Goal: Task Accomplishment & Management: Use online tool/utility

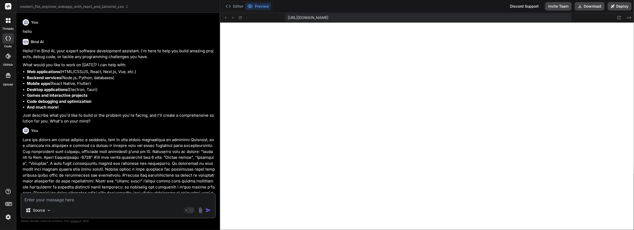
scroll to position [918, 0]
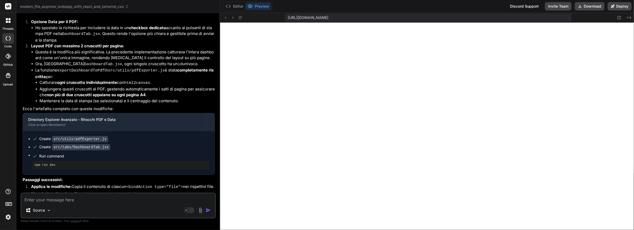
click at [35, 202] on textarea at bounding box center [118, 198] width 194 height 9
click at [184, 153] on div "Run command" at bounding box center [124, 156] width 170 height 7
click at [595, 5] on button "Download" at bounding box center [590, 6] width 30 height 8
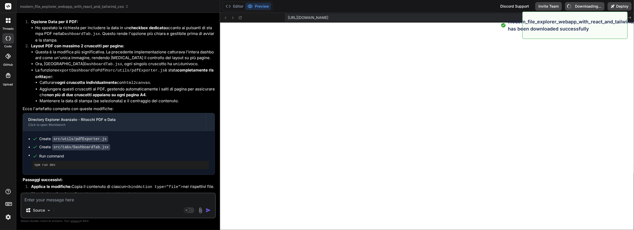
type textarea "x"
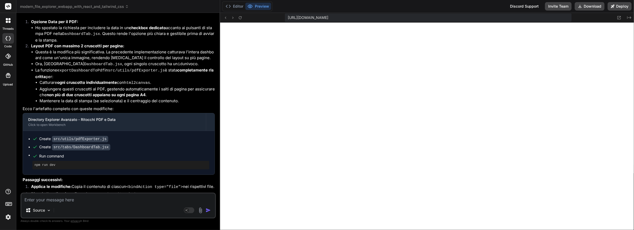
click at [32, 202] on textarea at bounding box center [118, 198] width 194 height 9
type textarea "D"
type textarea "x"
type textarea "De"
type textarea "x"
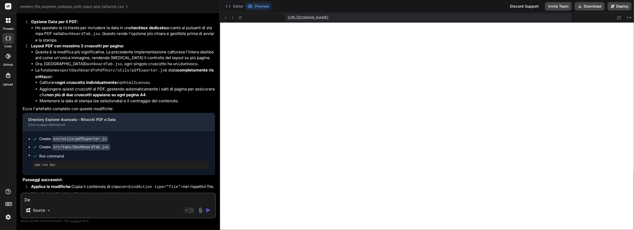
type textarea "Dev"
type textarea "x"
type textarea "Devi"
type textarea "x"
type textarea "Devi"
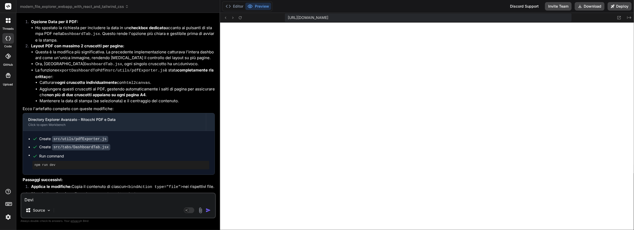
type textarea "x"
type textarea "Devi c"
type textarea "x"
type textarea "Devi co"
type textarea "x"
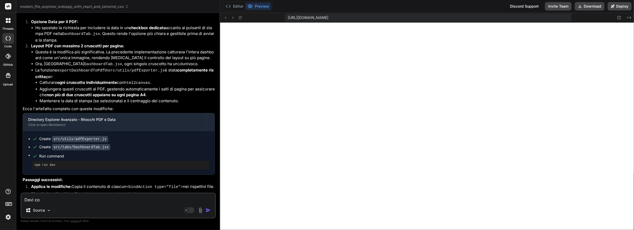
type textarea "Devi cor"
type textarea "x"
type textarea "Devi core"
type textarea "x"
type textarea "Devi coreg"
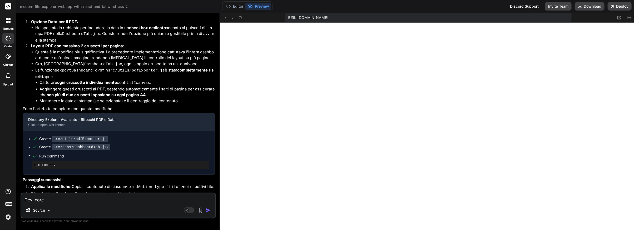
type textarea "x"
type textarea "Devi corege"
type textarea "x"
type textarea "Devi coreger"
type textarea "x"
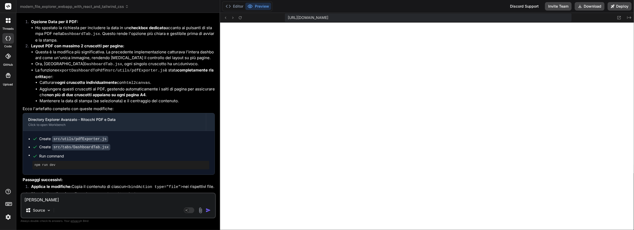
type textarea "Devi coregere"
type textarea "x"
type textarea "Devi coregere"
type textarea "x"
type textarea "Devi coregere l"
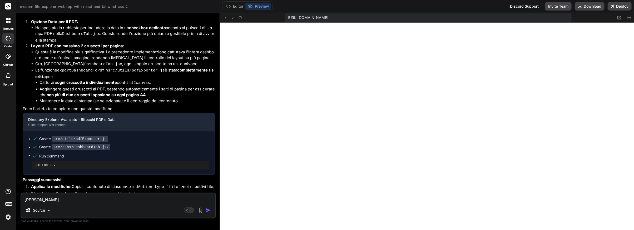
type textarea "x"
type textarea "Devi coregere la"
type textarea "x"
type textarea "Devi coregere la"
type textarea "x"
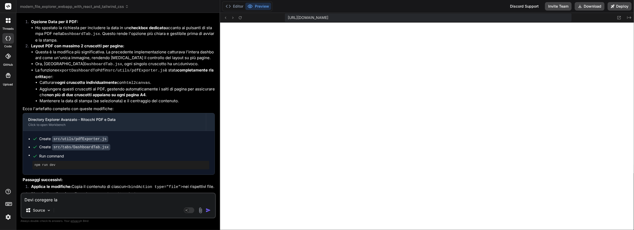
type textarea "Devi coregere la s"
type textarea "x"
type textarea "Devi coregere la st"
type textarea "x"
type textarea "Devi coregere la sta"
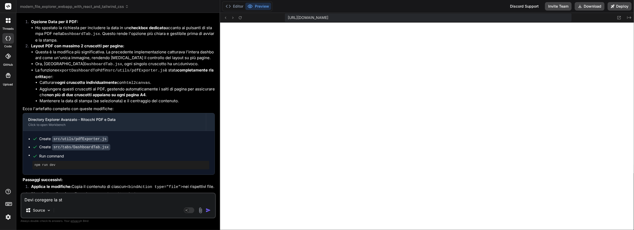
type textarea "x"
type textarea "Devi coregere la stam"
type textarea "x"
type textarea "Devi coregere la stamp"
type textarea "x"
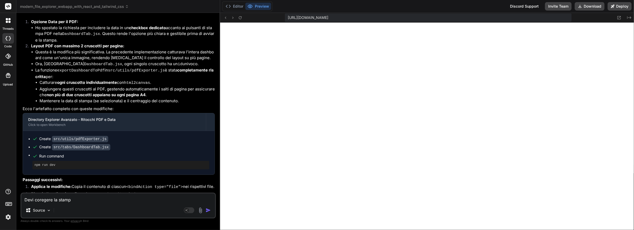
type textarea "Devi coregere la stampa"
type textarea "x"
type textarea "Devi coregere la stampa"
type textarea "x"
type textarea "Devi coregere la stampa d"
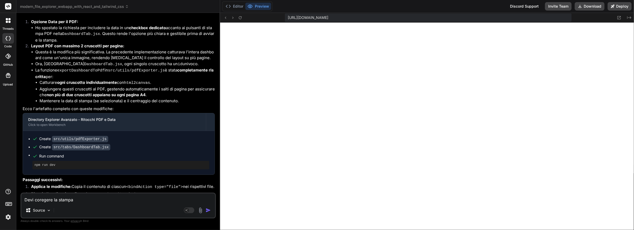
type textarea "x"
type textarea "Devi coregere la stampa de"
type textarea "x"
type textarea "Devi coregere la stampa del"
type textarea "x"
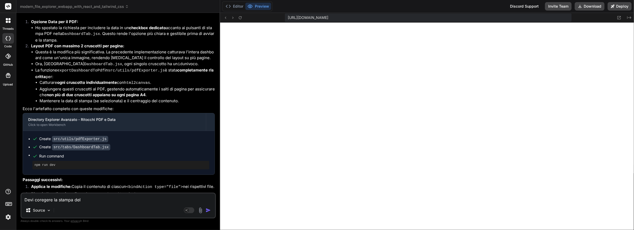
type textarea "Devi coregere la stampa dell"
type textarea "x"
type textarea "Devi coregere la stampa della"
type textarea "x"
type textarea "Devi coregere la stampa della"
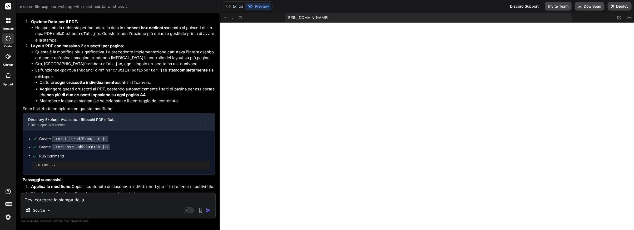
type textarea "x"
type textarea "Devi coregere la stampa della d"
type textarea "x"
type textarea "Devi coregere la stampa della da"
type textarea "x"
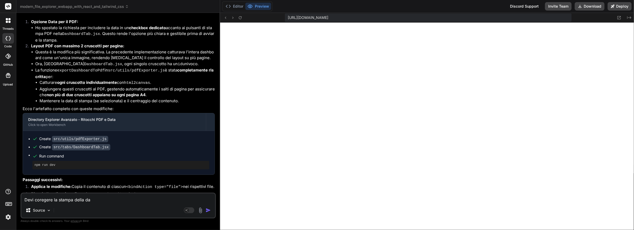
type textarea "Devi coregere la stampa della das"
type textarea "x"
type textarea "Devi coregere la stampa della dash"
type textarea "x"
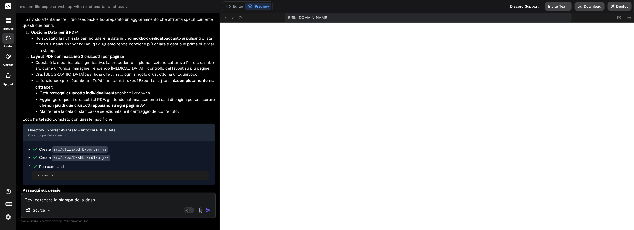
scroll to position [4544, 0]
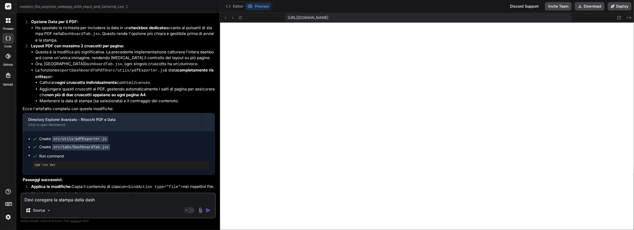
drag, startPoint x: 41, startPoint y: 201, endPoint x: 47, endPoint y: 203, distance: 6.0
click at [41, 201] on textarea "Devi coregere la stampa della dash" at bounding box center [118, 198] width 194 height 9
type textarea "Devi corregere la stampa della dash"
type textarea "x"
click at [76, 200] on textarea "Devi corregere la stampa della dash" at bounding box center [118, 198] width 194 height 9
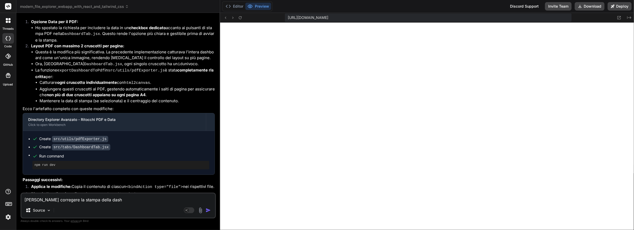
type textarea "Devi corregere la stampa idella dash"
type textarea "x"
type textarea "Devi corregere la stampa indella dash"
type textarea "x"
type textarea "Devi corregere la stampa in della dash"
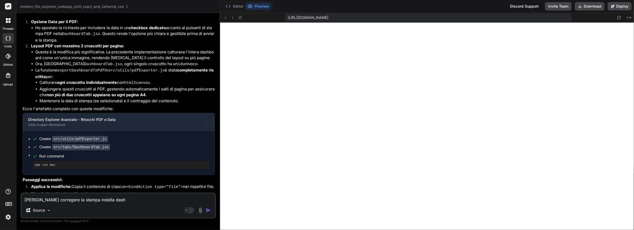
type textarea "x"
type textarea "Devi corregere la stampa in pdella dash"
type textarea "x"
type textarea "Devi corregere la stampa in pddella dash"
type textarea "x"
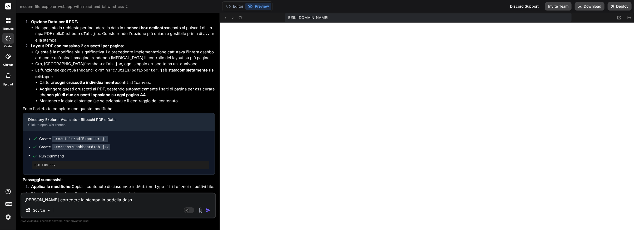
type textarea "Devi corregere la stampa in pdfdella dash"
type textarea "x"
type textarea "Devi corregere la stampa in pdf della dash"
type textarea "x"
type textarea "Devi corregere la stampa in pdf della dashb"
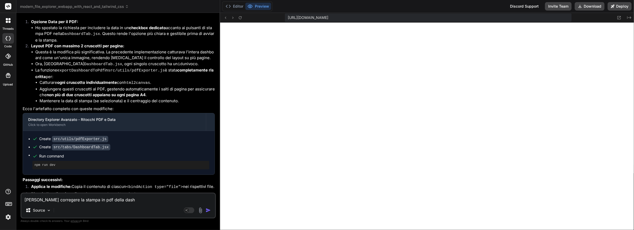
type textarea "x"
type textarea "Devi corregere la stampa in pdf della dashbo"
type textarea "x"
type textarea "Devi corregere la stampa in pdf della dashboa"
type textarea "x"
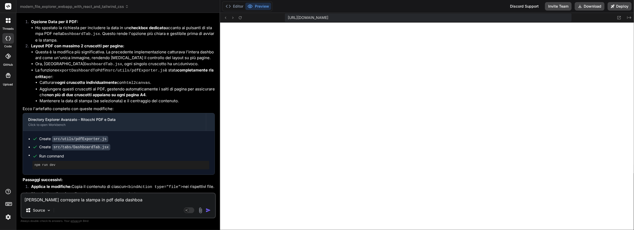
type textarea "Devi corregere la stampa in pdf della dashboar"
type textarea "x"
type textarea "Devi corregere la stampa in pdf della dashboard"
type textarea "x"
type textarea "Devi corregere la stampa in pdf della dashboard"
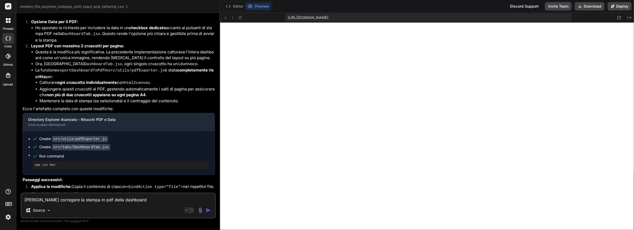
type textarea "x"
type textarea "Devi corregere la stampa in pdf della dashboard p"
type textarea "x"
type textarea "Devi corregere la stampa in pdf della dashboard pe"
type textarea "x"
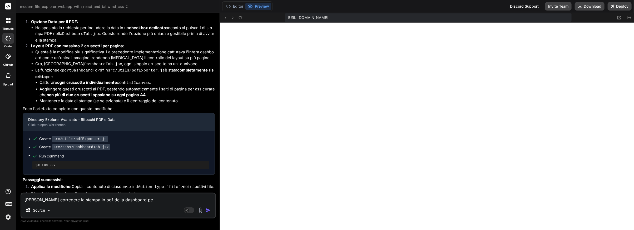
type textarea "Devi corregere la stampa in pdf della dashboard per"
type textarea "x"
type textarea "Devi corregere la stampa in pdf della dashboard perc"
type textarea "x"
type textarea "Devi corregere la stampa in pdf della dashboard perch"
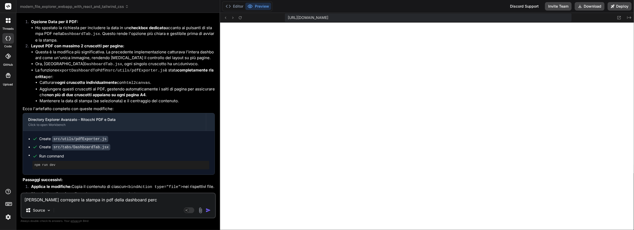
type textarea "x"
type textarea "Devi corregere la stampa in pdf della dashboard perchè"
type textarea "x"
type textarea "Devi corregere la stampa in pdf della dashboard perchè"
type textarea "x"
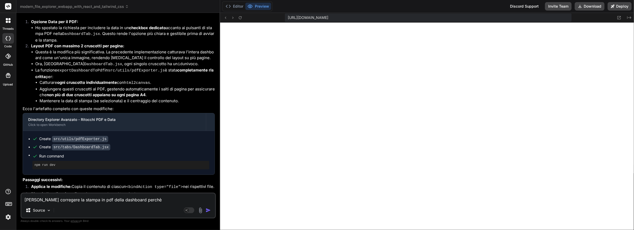
type textarea "Devi corregere la stampa in pdf della dashboard perchè r"
type textarea "x"
type textarea "Devi corregere la stampa in pdf della dashboard perchè ri"
type textarea "x"
type textarea "Devi corregere la stampa in pdf della dashboard perchè ris"
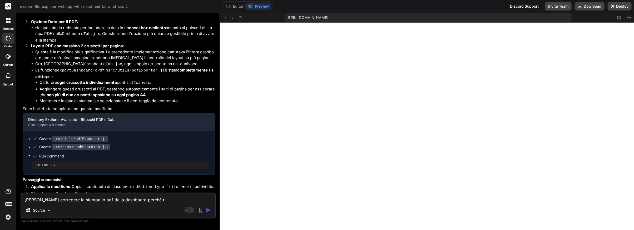
type textarea "x"
type textarea "Devi corregere la stampa in pdf della dashboard perchè risu"
type textarea "x"
type textarea "Devi corregere la stampa in pdf della dashboard perchè risul"
type textarea "x"
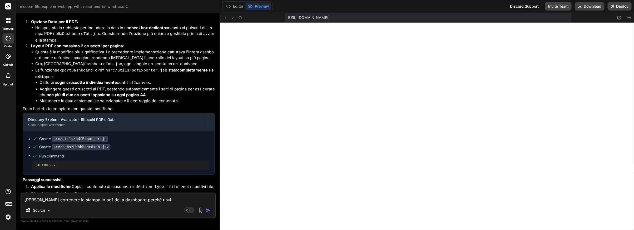
type textarea "Devi corregere la stampa in pdf della dashboard perchè risult"
type textarea "x"
type textarea "Devi corregere la stampa in pdf della dashboard perchè risulta"
type textarea "x"
type textarea "Devi corregere la stampa in pdf della dashboard perchè risulta"
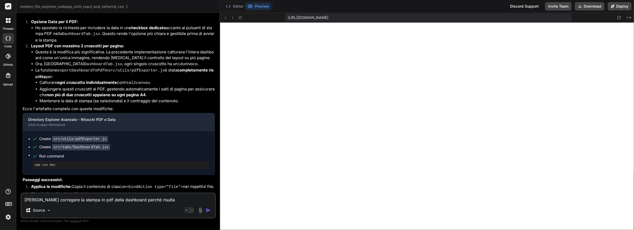
type textarea "x"
type textarea "Devi corregere la stampa in pdf della dashboard perchè risulta v"
type textarea "x"
type textarea "Devi corregere la stampa in pdf della dashboard perchè risulta vu"
type textarea "x"
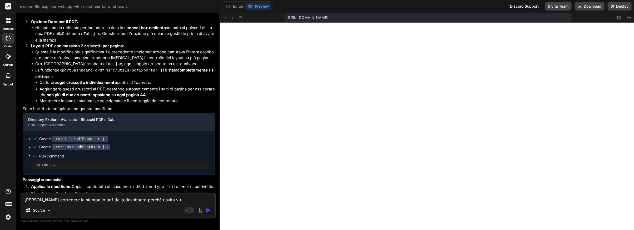
type textarea "Devi corregere la stampa in pdf della dashboard perchè risulta vuo"
type textarea "x"
type textarea "Devi corregere la stampa in pdf della dashboard perchè risulta vuot"
type textarea "x"
type textarea "Devi corregere la stampa in pdf della dashboard perchè risulta vuota"
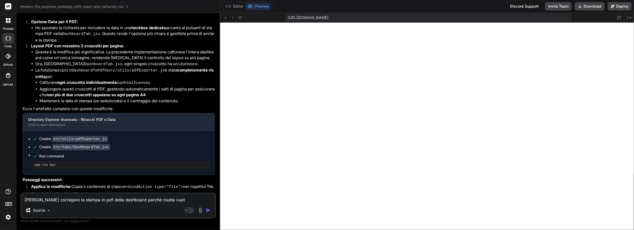
type textarea "x"
type textarea "Devi corregere la stampa in pdf della dashboard perchè risulta vuota"
type textarea "x"
type textarea "Devi corregere la stampa in pdf della dashboard perchè risulta vuota ("
type textarea "x"
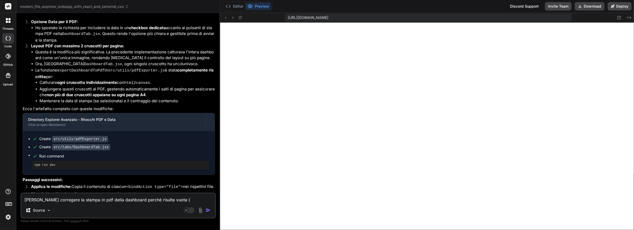
type textarea "Devi corregere la stampa in pdf della dashboard perchè risulta vuota (b"
type textarea "x"
type textarea "Devi corregere la stampa in pdf della dashboard perchè risulta vuota (bi"
type textarea "x"
type textarea "Devi corregere la stampa in pdf della dashboard perchè risulta vuota (bia"
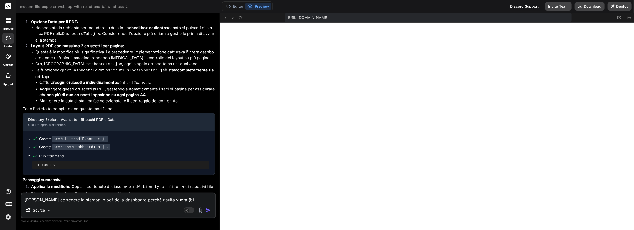
type textarea "x"
type textarea "Devi corregere la stampa in pdf della dashboard perchè risulta vuota (bian"
type textarea "x"
type textarea "Devi corregere la stampa in pdf della dashboard perchè risulta vuota (bianc"
type textarea "x"
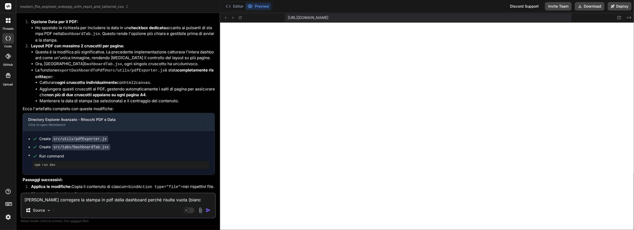
type textarea "Devi corregere la stampa in pdf della dashboard perchè risulta vuota (bianca"
type textarea "x"
type textarea "Devi corregere la stampa in pdf della dashboard perchè risulta vuota (bianca)"
type textarea "x"
click at [47, 201] on textarea "Devi corregere la stampa in pdf della dashboard perchè risulta vuota (bianca)" at bounding box center [118, 198] width 194 height 9
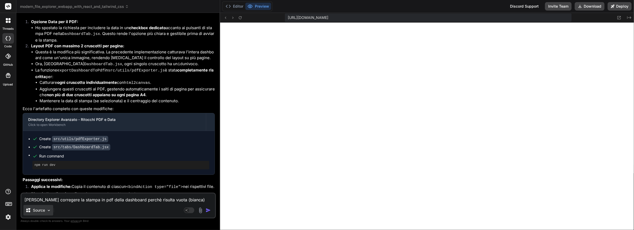
type textarea "Devi correggere la stampa in pdf della dashboard perchè risulta vuota (bianca)"
type textarea "x"
type textarea "Devi correggere la stampa in pdf della dashboard perchè risulta vuota (bianca)"
click at [207, 209] on img "button" at bounding box center [208, 210] width 5 height 5
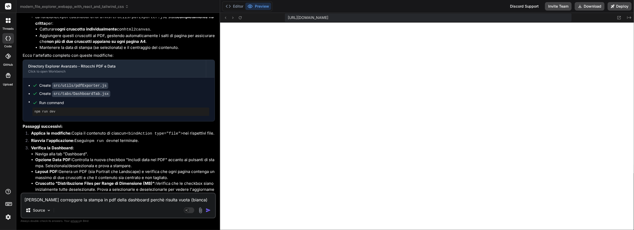
scroll to position [4599, 0]
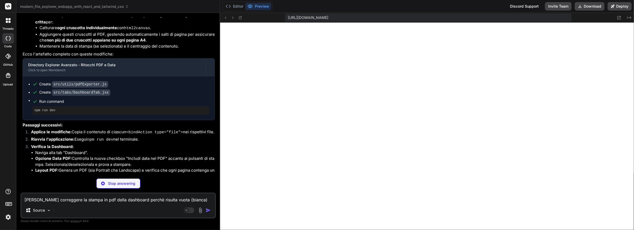
type textarea "x"
type textarea "} finally { document.body.style.overflow = originalOverflow; // Restore origina…"
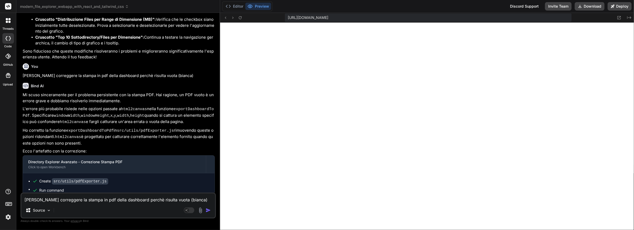
scroll to position [4765, 0]
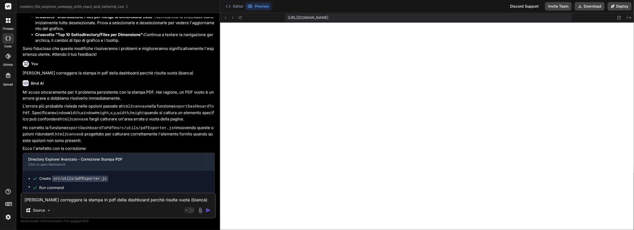
click at [50, 199] on textarea "Devi correggere la stampa in pdf della dashboard perchè risulta vuota (bianca)" at bounding box center [118, 198] width 194 height 9
click at [586, 6] on button "Download" at bounding box center [590, 6] width 30 height 8
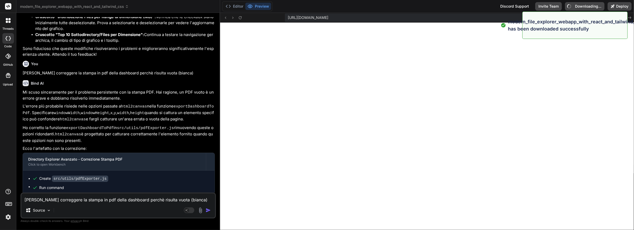
type textarea "x"
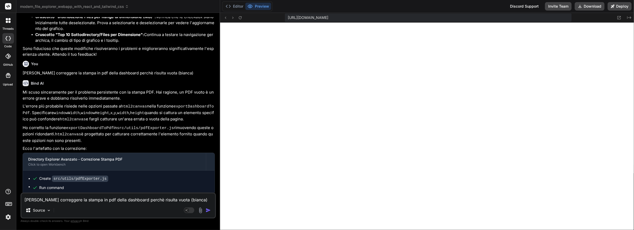
click at [29, 200] on textarea "Devi correggere la stampa in pdf della dashboard perchè risulta vuota (bianca)" at bounding box center [118, 198] width 194 height 9
type textarea "F"
type textarea "x"
type textarea "Fu"
type textarea "x"
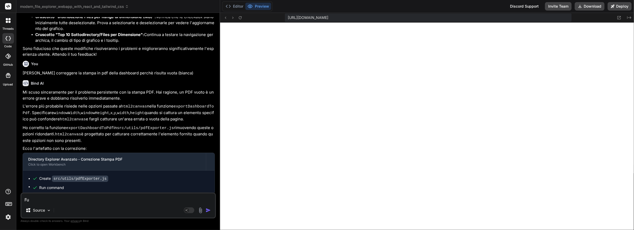
type textarea "Fun"
type textarea "x"
type textarea "Funz"
type textarea "x"
type textarea "Funzi"
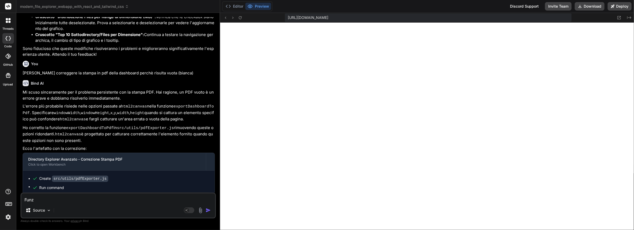
type textarea "x"
type textarea "Funzio"
type textarea "x"
type textarea "Funzion"
type textarea "x"
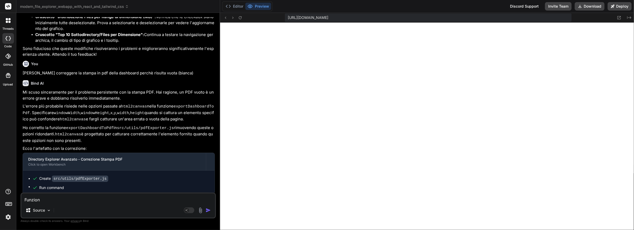
type textarea "Funziona"
type textarea "x"
type textarea "Funziona."
type textarea "x"
type textarea "Funziona."
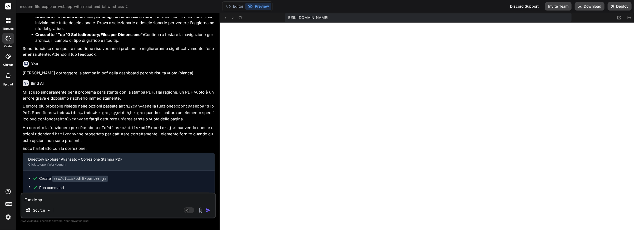
type textarea "x"
type textarea "Funziona. A"
type textarea "x"
type textarea "Funziona. Ag"
type textarea "x"
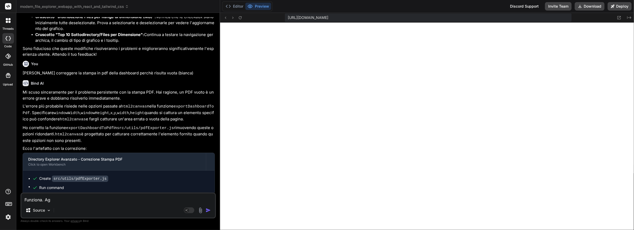
type textarea "Funziona. Agg"
type textarea "x"
type textarea "Funziona. Aggi"
type textarea "x"
type textarea "Funziona. Aggiu"
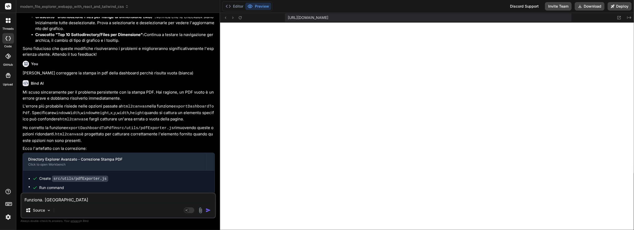
type textarea "x"
type textarea "Funziona. Aggiun"
type textarea "x"
type textarea "Funziona. Aggiung"
type textarea "x"
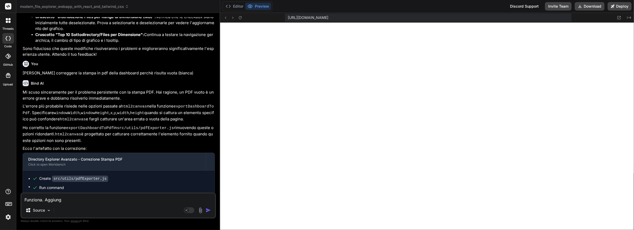
type textarea "Funziona. Aggiungi"
type textarea "x"
type textarea "Funziona. Aggiungi"
type textarea "x"
type textarea "Funziona. Aggiungi q"
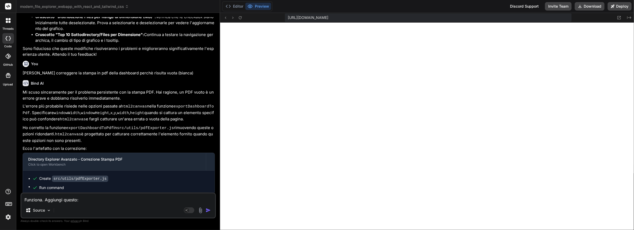
paste textarea "Nei cruscotti “Top 10 Sottodirectory/Files per Dimensione” e “Distribuzione Fil…"
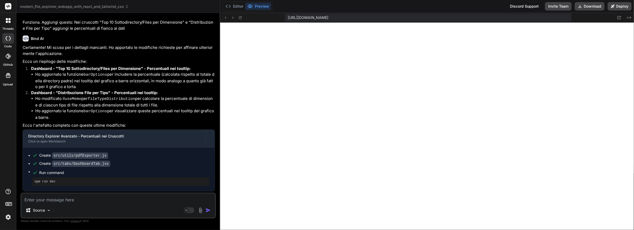
scroll to position [5039, 0]
click at [591, 6] on button "Download" at bounding box center [590, 6] width 30 height 8
click at [42, 201] on textarea at bounding box center [118, 198] width 194 height 9
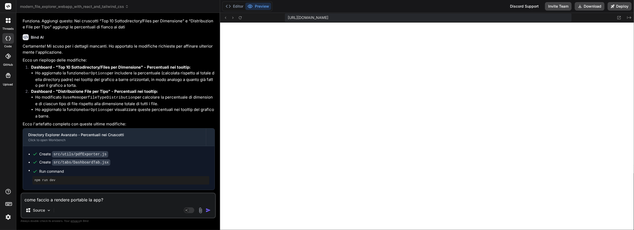
click at [207, 211] on img "button" at bounding box center [208, 210] width 5 height 5
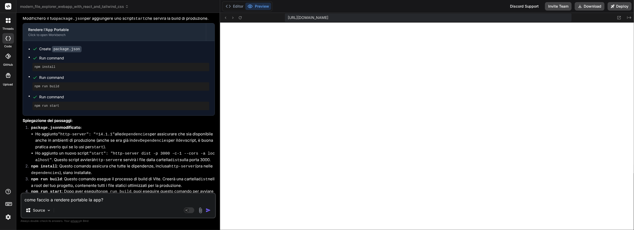
scroll to position [5423, 0]
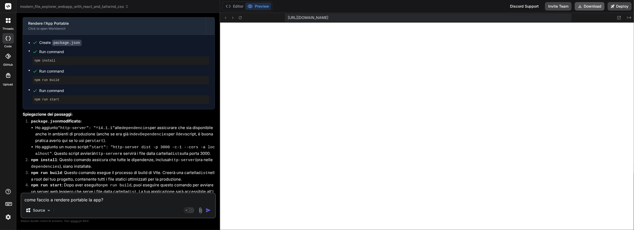
click at [583, 8] on button "Download" at bounding box center [590, 6] width 30 height 8
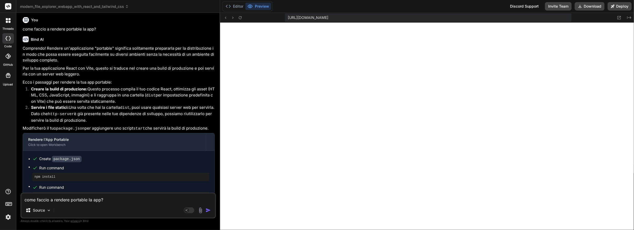
scroll to position [5292, 0]
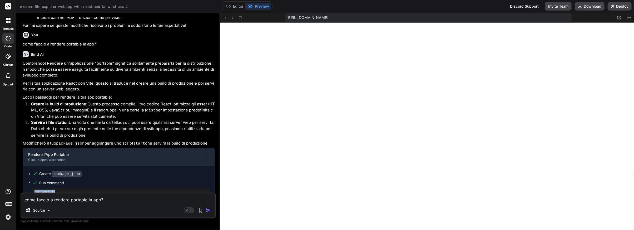
drag, startPoint x: 59, startPoint y: 103, endPoint x: 28, endPoint y: 102, distance: 30.3
click at [28, 171] on ul "Create package.json Run command npm install Run command npm run build Run comma…" at bounding box center [118, 203] width 181 height 64
drag, startPoint x: 60, startPoint y: 121, endPoint x: 33, endPoint y: 120, distance: 26.9
click at [33, 208] on div "npm run build" at bounding box center [120, 212] width 177 height 8
copy pre "npm run build"
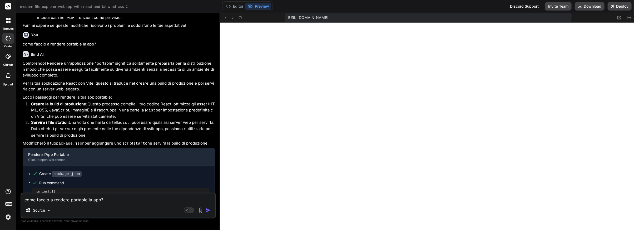
click at [66, 210] on pre "npm run build" at bounding box center [120, 212] width 173 height 4
click at [75, 210] on pre "npm run build" at bounding box center [120, 212] width 173 height 4
click at [62, 210] on pre "npm run build" at bounding box center [120, 212] width 173 height 4
click at [67, 219] on li "Run command npm run start" at bounding box center [120, 227] width 177 height 17
drag, startPoint x: 63, startPoint y: 122, endPoint x: 33, endPoint y: 122, distance: 30.0
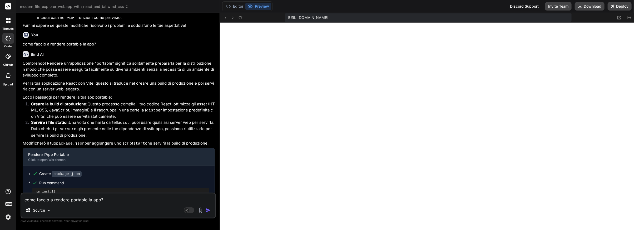
click at [32, 208] on div "npm run build" at bounding box center [120, 212] width 177 height 8
copy pre "npm run build"
drag, startPoint x: 60, startPoint y: 141, endPoint x: 33, endPoint y: 141, distance: 26.9
click at [33, 227] on div "npm run start" at bounding box center [120, 231] width 177 height 8
copy pre "npm run start"
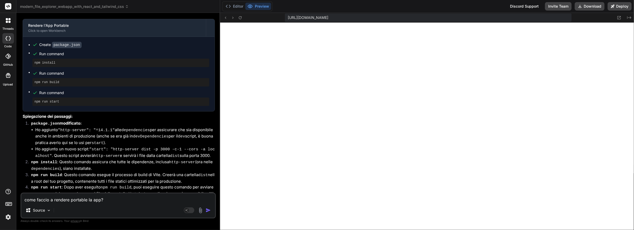
scroll to position [5423, 0]
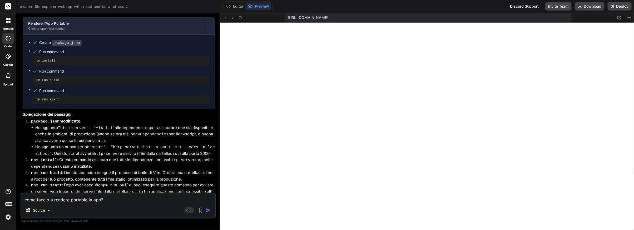
drag, startPoint x: 134, startPoint y: 129, endPoint x: 135, endPoint y: 126, distance: 3.3
click at [134, 129] on div "Comprendo! Rendere un'applicazione "portable" significa solitamente prepararla …" at bounding box center [119, 108] width 192 height 359
drag, startPoint x: 90, startPoint y: 120, endPoint x: 125, endPoint y: 173, distance: 63.5
click at [125, 173] on div "Comprendo! Rendere un'applicazione "portable" significa solitamente prepararla …" at bounding box center [119, 108] width 192 height 359
copy div "la cartella dist contiene tutto ciò che serve per far funzionare la tua applica…"
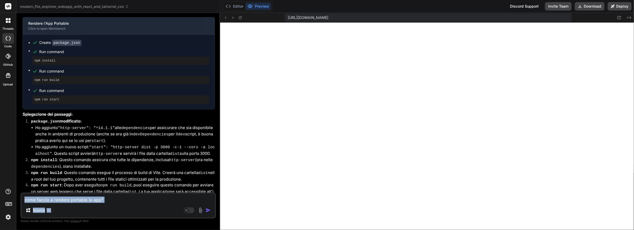
click at [73, 205] on div "come faccio a rendere portable la app? Source Agent Mode. When this toggle is a…" at bounding box center [118, 206] width 195 height 26
drag, startPoint x: 62, startPoint y: 175, endPoint x: 26, endPoint y: 165, distance: 37.9
click at [38, 199] on textarea "come faccio a rendere portable la app?" at bounding box center [118, 198] width 194 height 9
drag, startPoint x: 65, startPoint y: 163, endPoint x: 25, endPoint y: 164, distance: 39.5
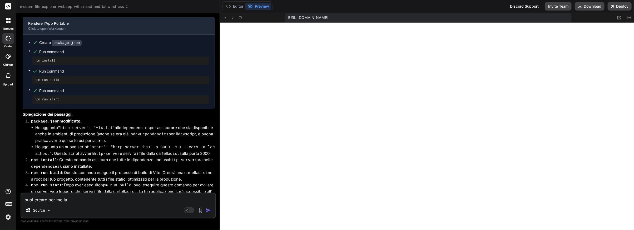
copy strong "Containerizzazione"
click at [83, 205] on div "Source" at bounding box center [118, 211] width 194 height 13
click at [77, 200] on textarea "puoi creare per me la" at bounding box center [118, 198] width 194 height 9
paste textarea "Containerizzazione"
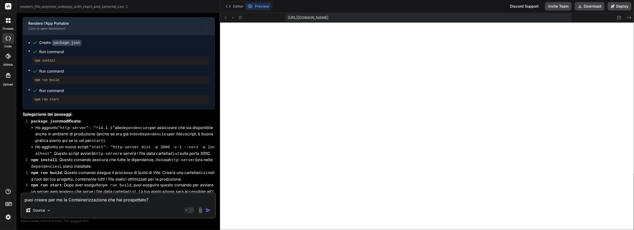
click at [208, 209] on img "button" at bounding box center [208, 210] width 5 height 5
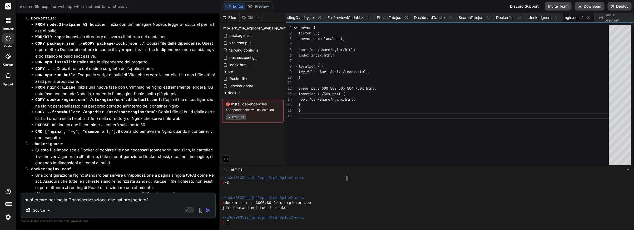
scroll to position [5941, 0]
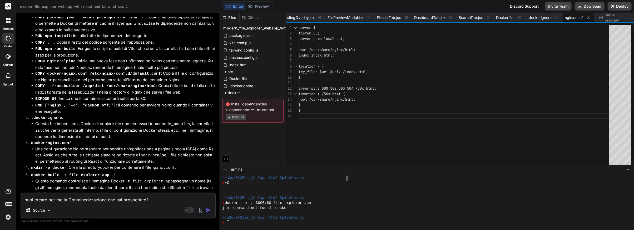
drag, startPoint x: 74, startPoint y: 154, endPoint x: 87, endPoint y: 154, distance: 12.4
drag, startPoint x: 179, startPoint y: 184, endPoint x: 32, endPoint y: 190, distance: 147.9
copy p "mbiente che supporti Docker!"
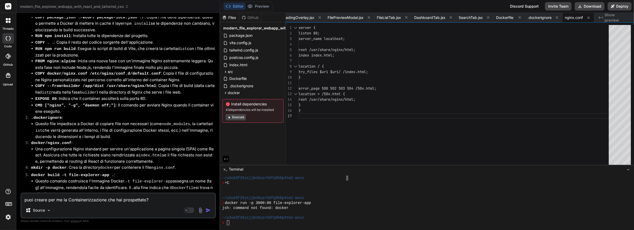
click at [37, 200] on textarea "puoi creare per me la Containerizzazione che hai prospettato?" at bounding box center [118, 198] width 194 height 9
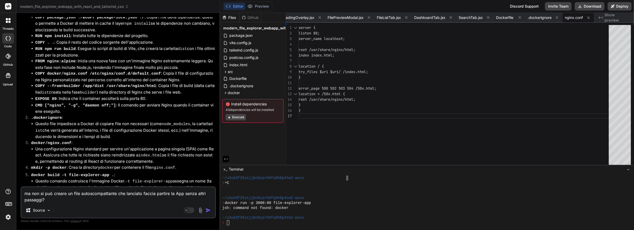
click at [207, 210] on img "button" at bounding box center [208, 210] width 5 height 5
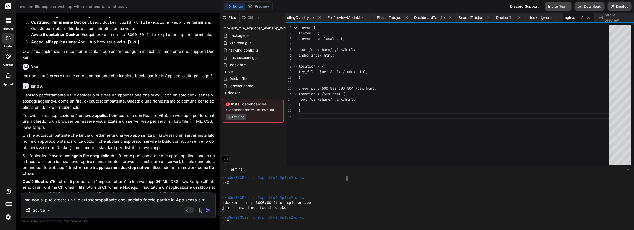
scroll to position [6183, 0]
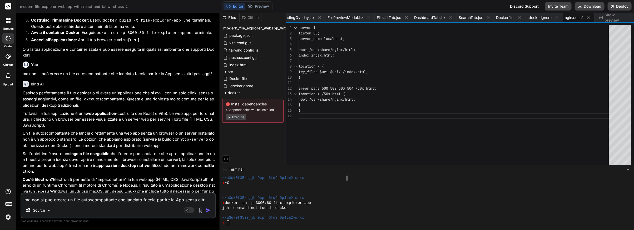
click at [54, 201] on textarea "ma non si può creare un file autoscompattante che lanciato faccia partire la Ap…" at bounding box center [118, 198] width 194 height 9
click at [208, 211] on img "button" at bounding box center [208, 210] width 5 height 5
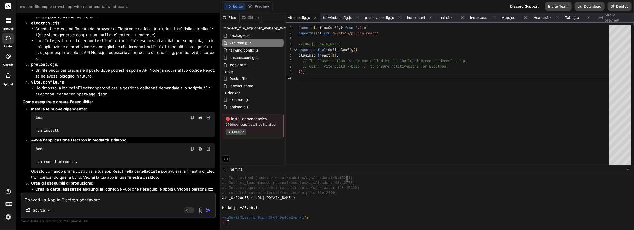
scroll to position [6748, 0]
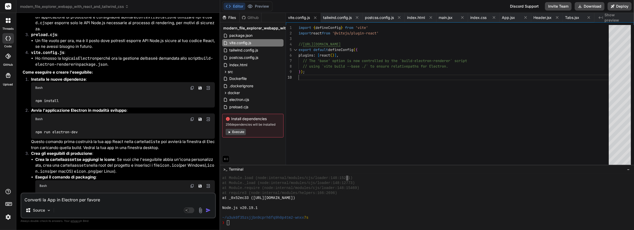
click at [475, 105] on div "import { defineConfig } from 'vite' import react from '@vitejs/plugin-react' //…" at bounding box center [455, 96] width 313 height 143
click at [589, 7] on button "Download" at bounding box center [590, 6] width 30 height 8
click at [21, 98] on div "You hello Bind AI Hello! I'm Bind AI, your expert software development assistan…" at bounding box center [118, 123] width 195 height 213
drag, startPoint x: 36, startPoint y: 106, endPoint x: 72, endPoint y: 107, distance: 35.8
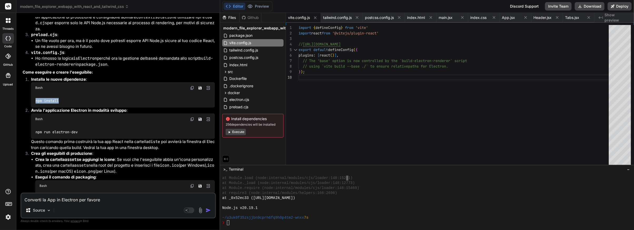
click at [72, 107] on div "npm install" at bounding box center [123, 101] width 184 height 14
copy code "npm install"
click at [78, 134] on div "npm run electron-dev" at bounding box center [123, 132] width 184 height 14
drag, startPoint x: 82, startPoint y: 137, endPoint x: 36, endPoint y: 137, distance: 46.6
click at [36, 137] on div "npm run electron-dev" at bounding box center [123, 132] width 184 height 14
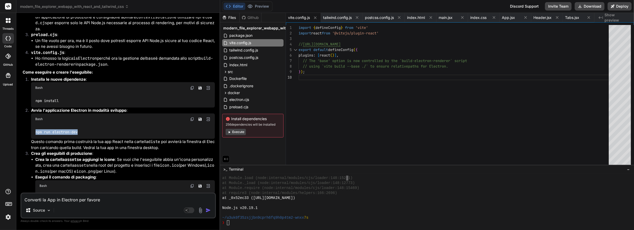
copy code "npm run electron-dev"
click at [124, 125] on div "Bash" at bounding box center [123, 120] width 184 height 12
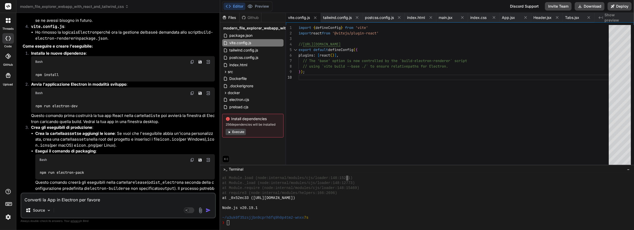
scroll to position [6794, 0]
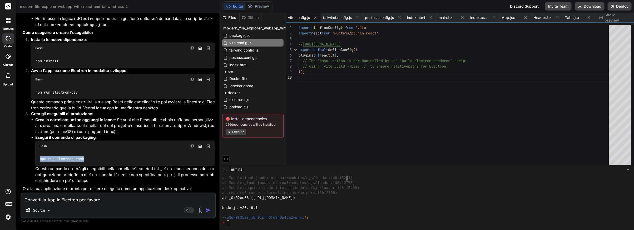
drag, startPoint x: 92, startPoint y: 160, endPoint x: 33, endPoint y: 160, distance: 58.5
click at [33, 160] on ul "Crea la cartella assets e aggiungi le icone : Se vuoi che l'eseguibile abbia un…" at bounding box center [123, 150] width 184 height 67
copy code "npm run electron-pack"
click at [115, 161] on div "npm run electron-pack" at bounding box center [125, 159] width 180 height 14
click at [137, 179] on li "Esegui il comando di packaging : Bash npm run electron-pack Questo comando cree…" at bounding box center [125, 159] width 180 height 49
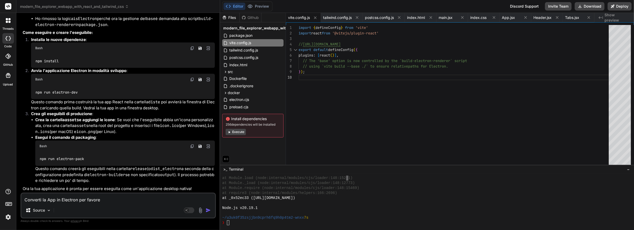
scroll to position [1767, 0]
click at [19, 147] on div "Bind AI Web Search Created with Pixso. Code Generator You hello Bind AI Hello! …" at bounding box center [118, 121] width 204 height 217
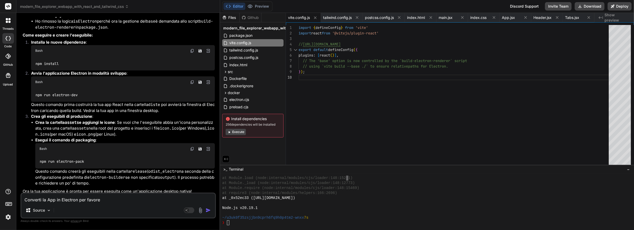
scroll to position [6794, 0]
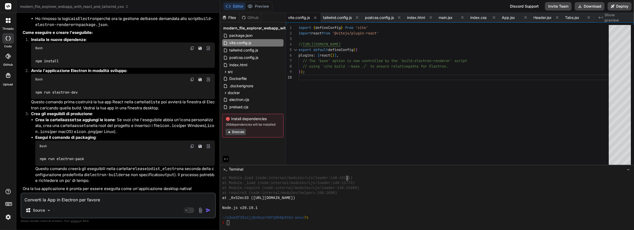
click at [38, 201] on textarea "Converti la App in Electron per favore" at bounding box center [118, 198] width 194 height 9
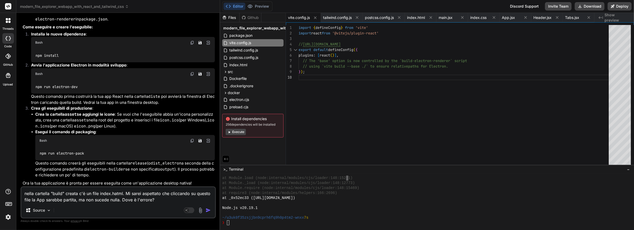
drag, startPoint x: 99, startPoint y: 200, endPoint x: 122, endPoint y: 205, distance: 23.7
click at [99, 200] on textarea "nella cartella "build" creata c'è un file index.hatml. Mi sarei aspettato che c…" at bounding box center [118, 196] width 194 height 16
drag, startPoint x: 121, startPoint y: 194, endPoint x: 139, endPoint y: 196, distance: 18.3
click at [121, 194] on textarea "nella cartella "build" creata c'è un file index.html. Mi sarei aspettato che cl…" at bounding box center [118, 196] width 194 height 16
click at [61, 213] on div "Source" at bounding box center [118, 211] width 194 height 13
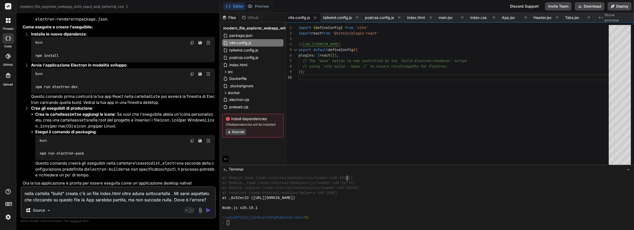
click at [171, 194] on textarea "nella cartella "build" creata c'è un file index.html oltre aduna sottocartella …" at bounding box center [118, 196] width 194 height 16
paste textarea "assets"
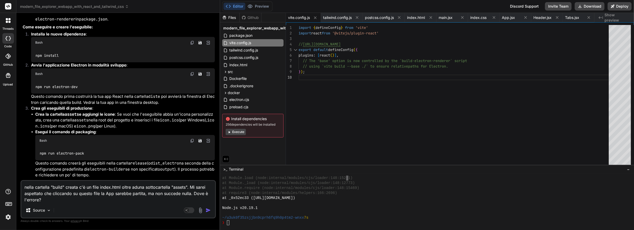
click at [208, 211] on img "button" at bounding box center [208, 210] width 5 height 5
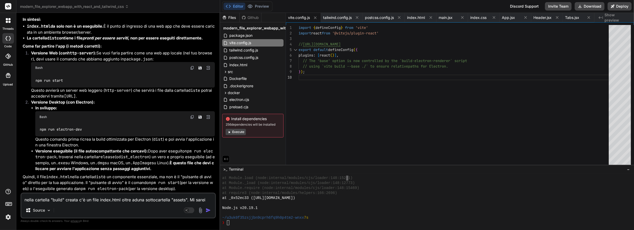
scroll to position [7151, 0]
drag, startPoint x: 80, startPoint y: 129, endPoint x: 40, endPoint y: 130, distance: 40.0
click at [40, 130] on div "npm run electron-dev" at bounding box center [125, 130] width 180 height 14
copy code "npm run electron-dev"
drag, startPoint x: 468, startPoint y: 2, endPoint x: 469, endPoint y: 6, distance: 3.9
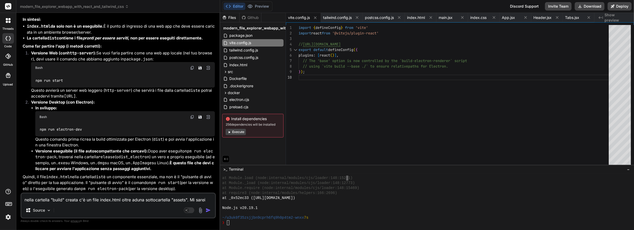
click at [468, 2] on div "Editor Preview Disabled until preview for your project is generated Discord Sup…" at bounding box center [427, 6] width 414 height 13
click at [111, 162] on li "Versione eseguibile (il file autoscompattante che cercavi): Dopo aver eseguito …" at bounding box center [125, 161] width 180 height 24
click at [122, 172] on div "Capisco perfettamente la tua aspettativa! È una domanda molto comune quando si …" at bounding box center [119, 38] width 192 height 307
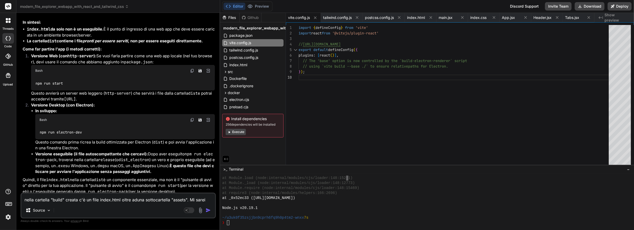
scroll to position [7098, 0]
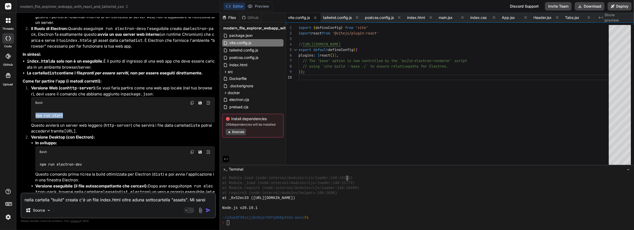
drag, startPoint x: 68, startPoint y: 133, endPoint x: 36, endPoint y: 133, distance: 32.4
click at [36, 122] on div "npm run start" at bounding box center [123, 116] width 184 height 14
click at [39, 200] on textarea "nella cartella "build" creata c'è un file index.html oltre aduna sottocartella …" at bounding box center [118, 198] width 194 height 9
drag, startPoint x: 114, startPoint y: 199, endPoint x: 137, endPoint y: 205, distance: 23.8
click at [115, 199] on textarea "riesci a traformarla in una app in solo html sel fontained?" at bounding box center [118, 198] width 194 height 9
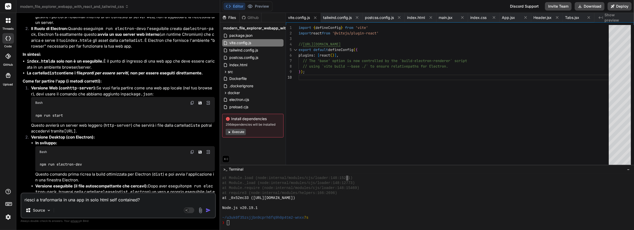
click at [46, 198] on textarea "riesci a traformarla in una app in solo html self contained?" at bounding box center [118, 198] width 194 height 9
click at [209, 211] on img "button" at bounding box center [208, 210] width 5 height 5
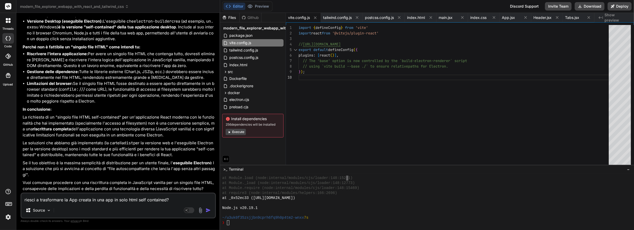
scroll to position [7482, 0]
click at [39, 202] on textarea "riesci a trasformare la App creata in una app in solo html self contained?" at bounding box center [118, 198] width 194 height 9
click at [209, 211] on img "button" at bounding box center [208, 210] width 5 height 5
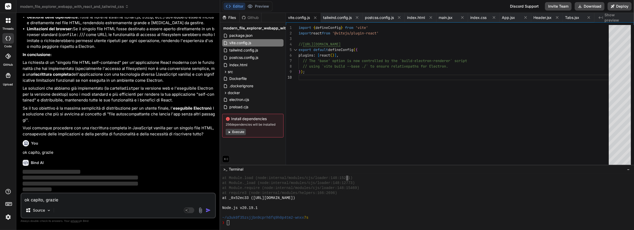
scroll to position [7536, 0]
click at [7, 21] on icon at bounding box center [7, 22] width 2 height 2
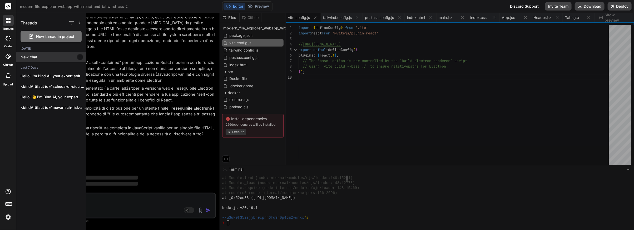
click at [27, 57] on p "New chat" at bounding box center [53, 57] width 65 height 5
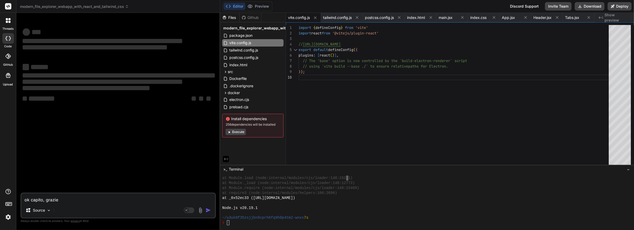
click at [43, 201] on textarea "ok capito, grazie" at bounding box center [118, 198] width 194 height 9
paste textarea "LOREMIPSU Dolorsit a consectetu adi elitse do eiusmo tempori (utla etdolo) ma a…"
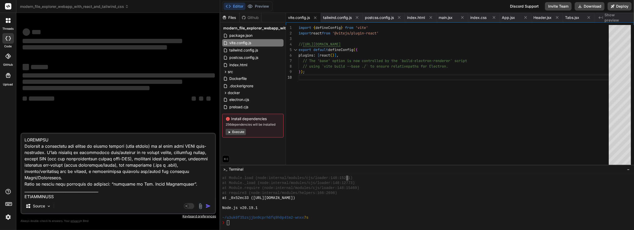
scroll to position [43, 0]
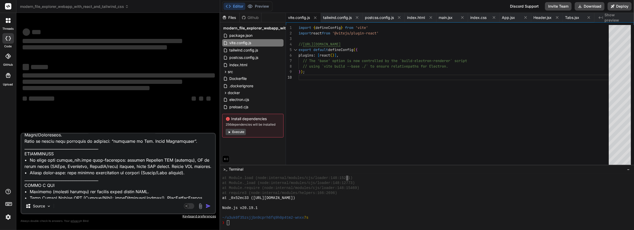
click at [175, 141] on textarea at bounding box center [118, 166] width 194 height 65
drag, startPoint x: 139, startPoint y: 175, endPoint x: 133, endPoint y: 174, distance: 5.8
click at [139, 176] on textarea at bounding box center [118, 166] width 194 height 65
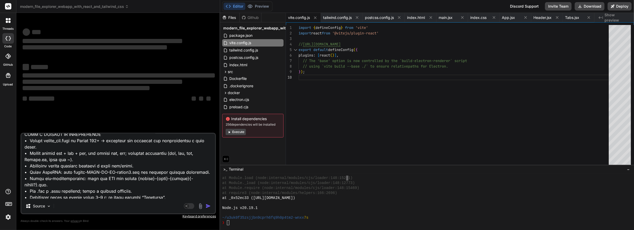
scroll to position [936, 0]
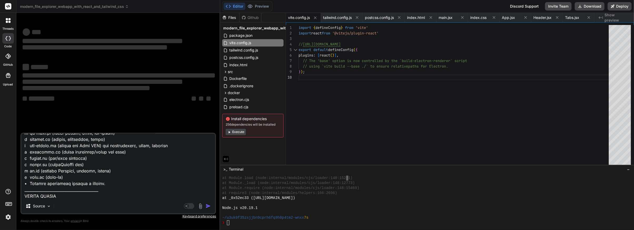
click at [98, 206] on div "Source" at bounding box center [118, 207] width 194 height 13
click at [48, 208] on img at bounding box center [49, 206] width 4 height 4
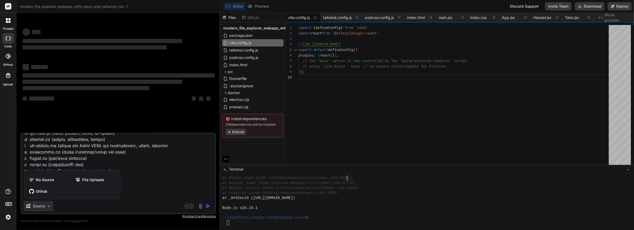
click at [48, 208] on div at bounding box center [317, 115] width 634 height 230
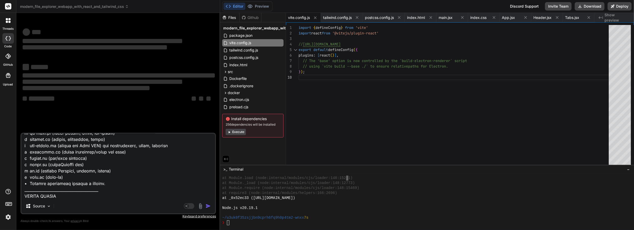
click at [144, 203] on div "Source" at bounding box center [118, 207] width 194 height 13
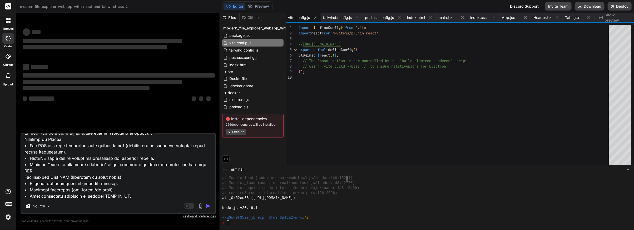
scroll to position [342, 0]
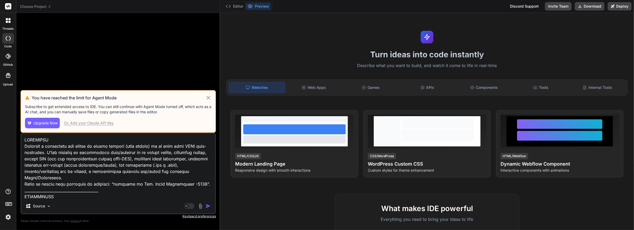
click at [209, 99] on icon at bounding box center [208, 98] width 6 height 6
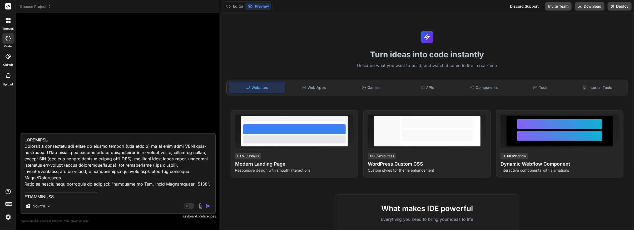
type textarea "x"
drag, startPoint x: 178, startPoint y: 184, endPoint x: 190, endPoint y: 186, distance: 11.9
click at [179, 184] on textarea at bounding box center [118, 166] width 194 height 65
type textarea "LOREMIPSU Dolorsit a consectetu adi elitse do eiusmo tempori (utla etdolo) ma a…"
type textarea "x"
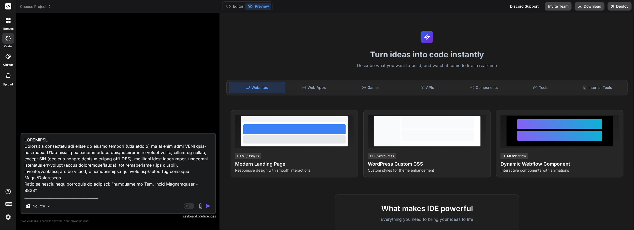
type textarea "LOREMIPSU Dolorsit a consectetu adi elitse do eiusmo tempori (utla etdolo) ma a…"
click at [206, 206] on img "button" at bounding box center [208, 206] width 5 height 5
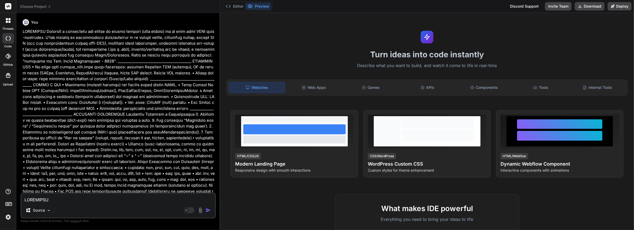
click at [207, 210] on img "button" at bounding box center [208, 210] width 5 height 5
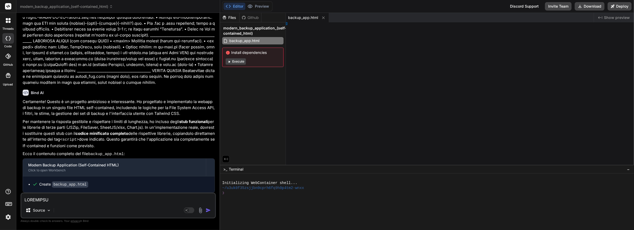
scroll to position [404, 0]
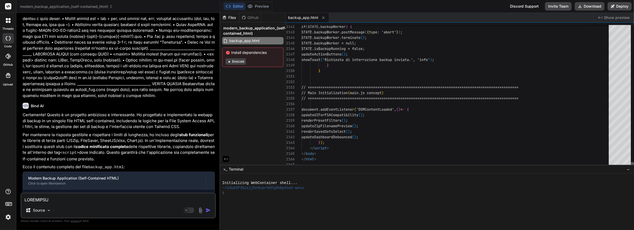
click at [634, 168] on div at bounding box center [632, 164] width 3 height 5
click at [589, 7] on button "Download" at bounding box center [590, 6] width 30 height 8
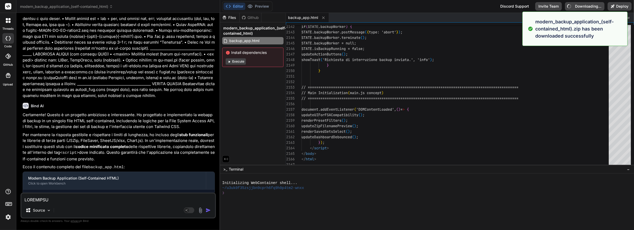
type textarea "x"
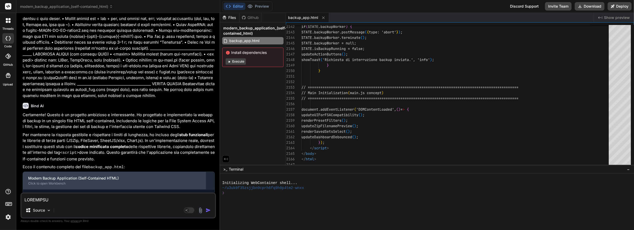
click at [99, 182] on div "Click to open Workbench" at bounding box center [114, 184] width 172 height 4
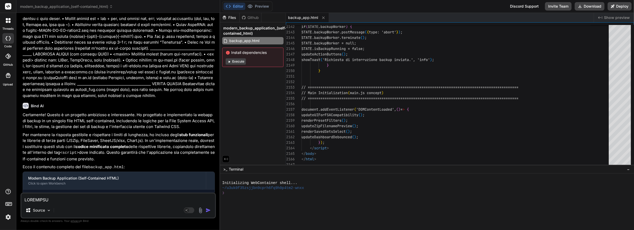
click at [88, 195] on div "Create backup_app.html" at bounding box center [120, 198] width 177 height 6
click at [37, 200] on textarea at bounding box center [118, 198] width 194 height 9
drag, startPoint x: 305, startPoint y: 183, endPoint x: 221, endPoint y: 181, distance: 83.5
click at [221, 181] on div "❯❯❯❯❯❯❯❯❯❯❯❯❯❯❯❯❯❯❯❯❯❯❯❯❯❯❯❯❯❯❯❯ In itializing WebContainer shell... ~/u3uk0f35…" at bounding box center [427, 202] width 414 height 57
drag, startPoint x: 305, startPoint y: 199, endPoint x: 309, endPoint y: 197, distance: 4.0
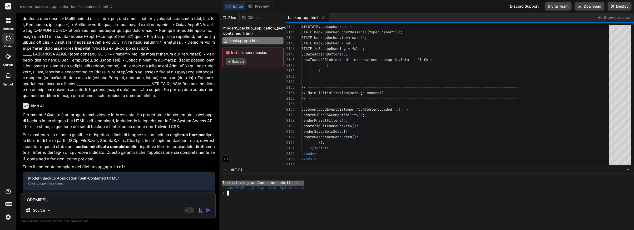
click at [305, 199] on div at bounding box center [424, 198] width 405 height 5
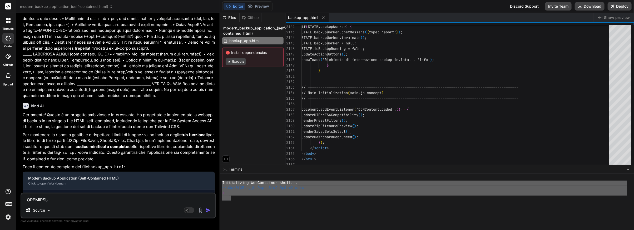
drag, startPoint x: 231, startPoint y: 196, endPoint x: 221, endPoint y: 183, distance: 15.8
click at [221, 183] on div "❯❯❯❯❯❯❯❯❯❯❯❯❯❯❯❯❯❯❯❯❯❯❯❯❯❯❯❯❯❯❯❯ Initializing WebContainer shell... ~/u3uk0f35z…" at bounding box center [427, 202] width 414 height 57
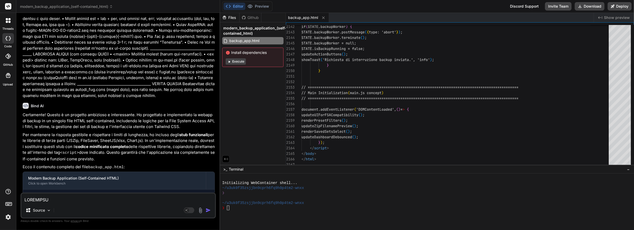
click at [38, 197] on textarea at bounding box center [118, 198] width 194 height 9
type textarea "p"
type textarea "x"
type textarea "pu"
type textarea "x"
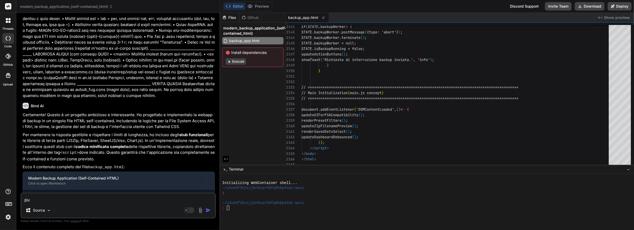
type textarea "pup"
type textarea "x"
type textarea "pup"
type textarea "x"
type textarea "pup e"
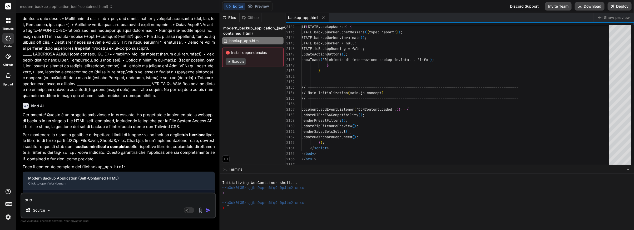
type textarea "x"
type textarea "pup es"
type textarea "x"
type textarea "pup ess"
type textarea "x"
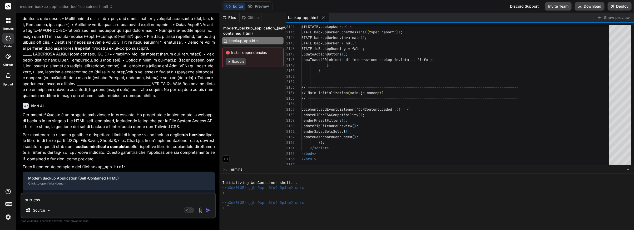
type textarea "pup esse"
type textarea "x"
type textarea "pup esser"
type textarea "x"
type textarea "pup essere"
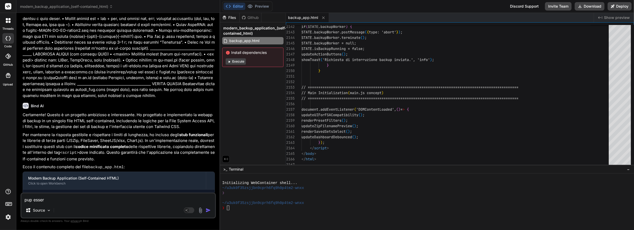
type textarea "x"
type textarea "pup essere"
type textarea "x"
type textarea "pup essere c"
type textarea "x"
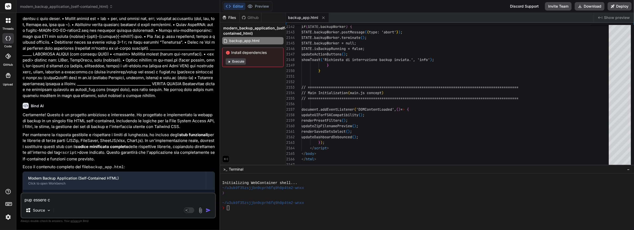
type textarea "pup essere ch"
type textarea "x"
type textarea "pup essere che"
type textarea "x"
type textarea "pup essere che"
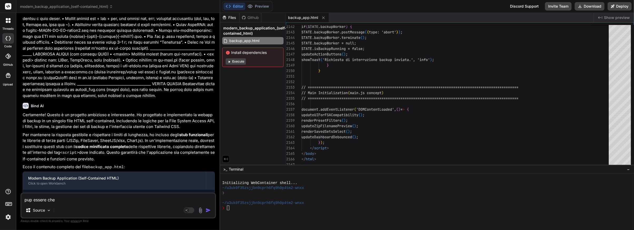
type textarea "x"
type textarea "pup essere che n"
type textarea "x"
type textarea "pup essere che ne"
type textarea "x"
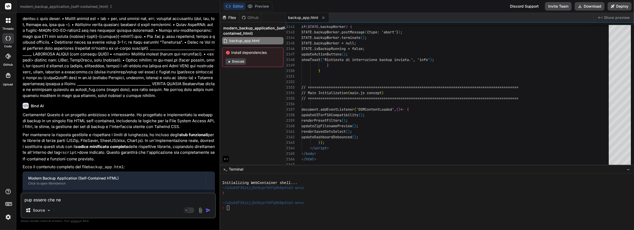
type textarea "pup essere che nel"
type textarea "x"
type textarea "pup essere che nel"
type textarea "x"
type textarea "pup essere che nel t"
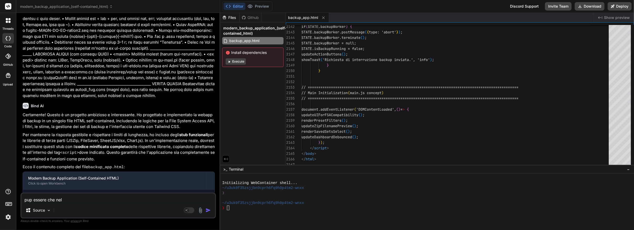
type textarea "x"
type textarea "pup essere che nel te"
type textarea "x"
type textarea "pup essere che nel tem"
type textarea "x"
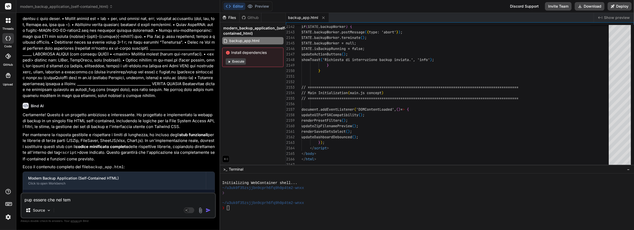
type textarea "pup essere che nel temi"
type textarea "x"
type textarea "pup essere che nel temin"
type textarea "x"
type textarea "pup essere che nel temina"
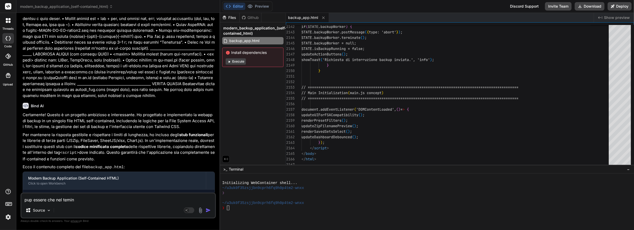
type textarea "x"
type textarea "pup essere che nel teminal"
type textarea "x"
type textarea "pup essere che nel teminal"
type textarea "x"
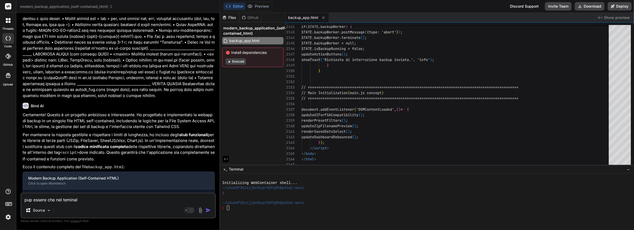
type textarea "pup essere che nel teminal v"
type textarea "x"
type textarea "pup essere che nel teminal vi"
type textarea "x"
type textarea "pup essere che nel teminal vi"
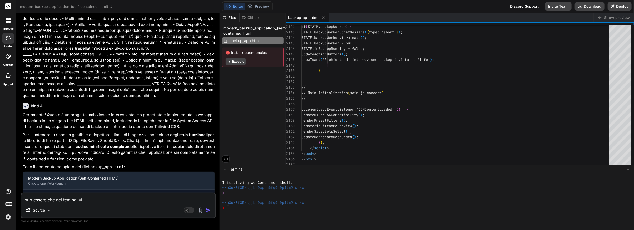
type textarea "x"
type textarea "pup essere che nel teminal vi s"
type textarea "x"
type textarea "pup essere che nel teminal vi si"
type textarea "x"
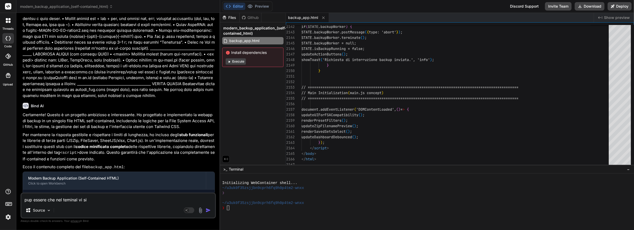
type textarea "pup essere che nel teminal vi sia"
type textarea "x"
type textarea "pup essere che nel teminal vi sia"
type textarea "x"
type textarea "pup essere che nel teminal vi sia l"
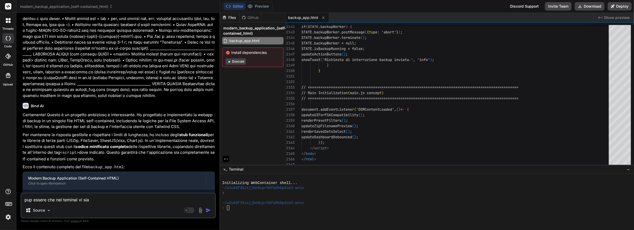
type textarea "x"
type textarea "pup essere che nel teminal vi sia la"
type textarea "x"
type textarea "pup essere che nel teminal vi sia la"
type textarea "x"
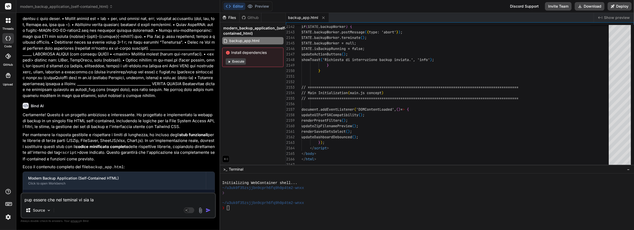
type textarea "pup essere che nel teminal vi sia la s"
type textarea "x"
type textarea "pup essere che nel teminal vi sia la sc"
type textarea "x"
type textarea "pup essere che nel teminal vi sia la scr"
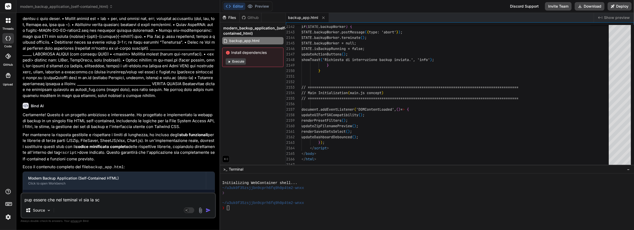
type textarea "x"
type textarea "pup essere che nel teminal vi sia la scri"
type textarea "x"
type textarea "pup essere che nel teminal vi sia la scrit"
type textarea "x"
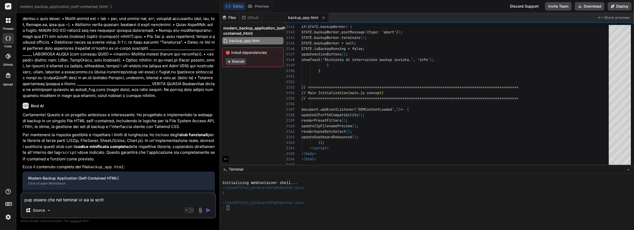
type textarea "pup essere che nel teminal vi sia la scritt"
type textarea "x"
type textarea "pup essere che nel teminal vi sia la scritta"
type textarea "x"
type textarea "pup essere che nel teminal vi sia la scritta""
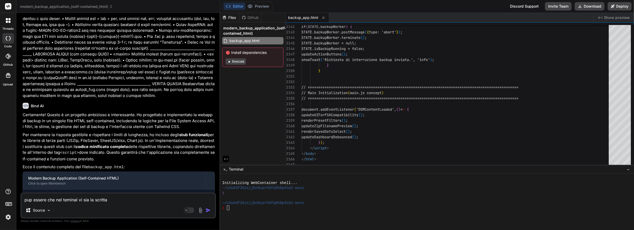
type textarea "x"
paste textarea "LOREMIPSU Dolorsit a consectetu adi elitse do eiusmo tempori (utla etdolo) ma a…"
type textarea "lor ipsumd sit ame consect ad eli se doeiusm"TEMPORINC Utlabore e doloremagn al…"
type textarea "x"
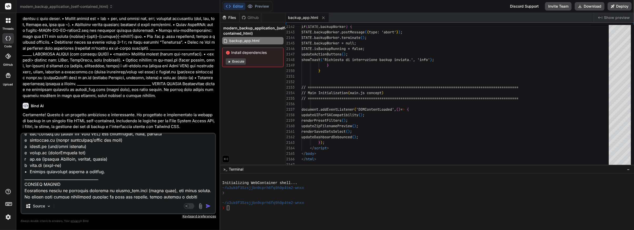
type textarea "lor ipsumd sit ame consect ad eli se doeiusm"TEMPORINC Utlabore e doloremagn al…"
type textarea "x"
type textarea "lor ipsumd sit ame consect ad eli se doeiusm"TEMPORINC Utlabore e doloremagn al…"
type textarea "x"
type textarea "lor ipsumd sit ame consect ad eli se doeiusm"TEMPORINC Utlabore e doloremagn al…"
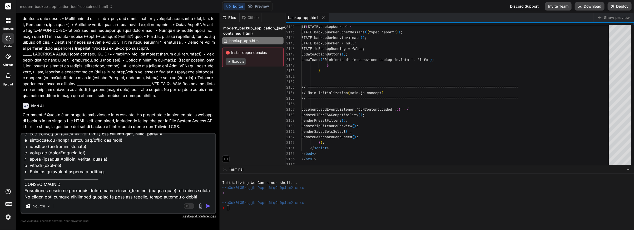
type textarea "x"
type textarea "lor ipsumd sit ame consect ad eli se doeiusm"TEMPORINC Utlabore e doloremagn al…"
type textarea "x"
type textarea "lor ipsumd sit ame consect ad eli se doeiusm"TEMPORINC Utlabore e doloremagn al…"
type textarea "x"
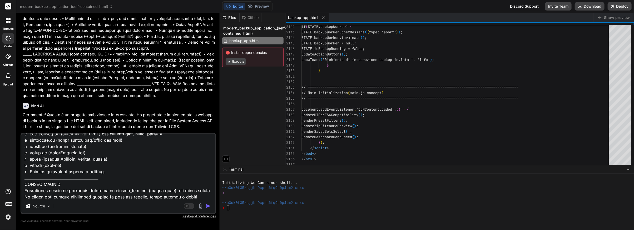
type textarea "lor ipsumd sit ame consect ad eli se doeiusm"TEMPORINC Utlabore e doloremagn al…"
type textarea "x"
type textarea "lor ipsumd sit ame consect ad eli se doeiusm"TEMPORINC Utlabore e doloremagn al…"
type textarea "x"
type textarea "lor ipsumd sit ame consect ad eli se doeiusm"TEMPORINC Utlabore e doloremagn al…"
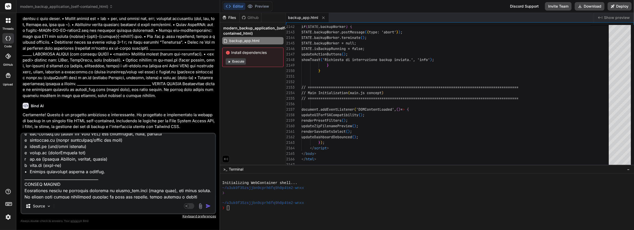
type textarea "x"
type textarea "lor ipsumd sit ame consect ad eli se doeiusm"TEMPORINC Utlabore e doloremagn al…"
type textarea "x"
type textarea "lor ipsumd sit ame consect ad eli se doeiusm"TEMPORINC Utlabore e doloremagn al…"
type textarea "x"
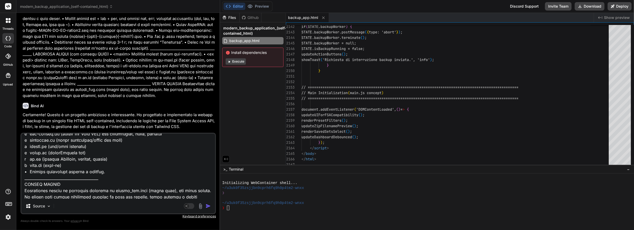
type textarea "lor ipsumd sit ame consect ad eli se doeiusm"TEMPORINC Utlabore e doloremagn al…"
type textarea "x"
type textarea "lor ipsumd sit ame consect ad eli se doeiusm"TEMPORINC Utlabore e doloremagn al…"
type textarea "x"
type textarea "lor ipsumd sit ame consect ad eli se doeiusm"TEMPORINC Utlabore e doloremagn al…"
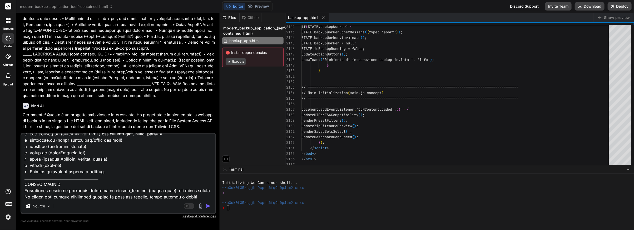
type textarea "x"
type textarea "lor ipsumd sit ame consect ad eli se doeiusm"TEMPORINC Utlabore e doloremagn al…"
type textarea "x"
type textarea "lor ipsumd sit ame consect ad eli se doeiusm"TEMPORINC Utlabore e doloremagn al…"
type textarea "x"
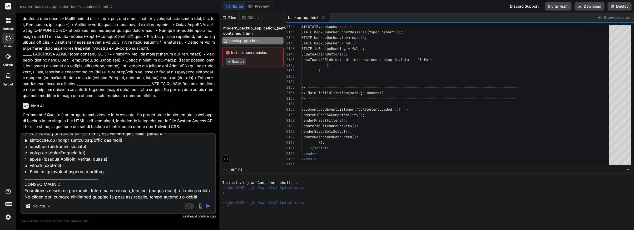
type textarea "lor ipsumd sit ame consect ad eli se doeiusm"TEMPORINC Utlabore e doloremagn al…"
type textarea "x"
type textarea "lor ipsumd sit ame consect ad eli se doeiusm"TEMPORINC Utlabore e doloremagn al…"
type textarea "x"
type textarea "lor ipsumd sit ame consect ad eli se doeiusm"TEMPORINC Utlabore e doloremagn al…"
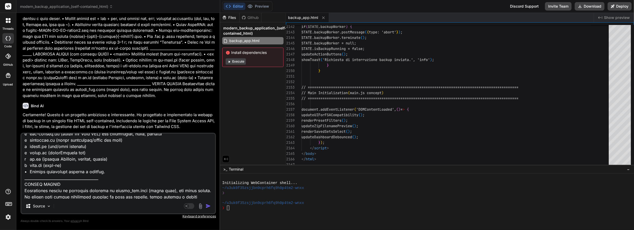
type textarea "x"
type textarea "lor ipsumd sit ame consect ad eli se doeiusm"TEMPORINC Utlabore e doloremagn al…"
type textarea "x"
type textarea "lor ipsumd sit ame consect ad eli se doeiusm"TEMPORINC Utlabore e doloremagn al…"
type textarea "x"
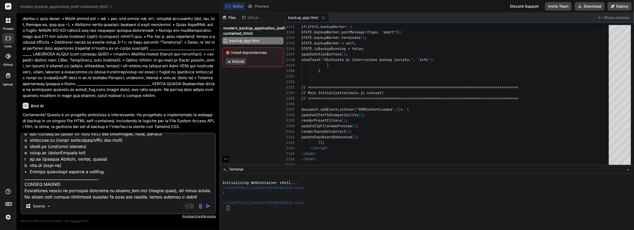
type textarea "lor ipsumd sit ame consect ad eli se doeiusm"TEMPORINC Utlabore e doloremagn al…"
type textarea "x"
type textarea "lor ipsumd sit ame consect ad eli se doeiusm"TEMPORINC Utlabore e doloremagn al…"
type textarea "x"
type textarea "lor ipsumd sit ame consect ad eli se doeiusm"TEMPORINC Utlabore e doloremagn al…"
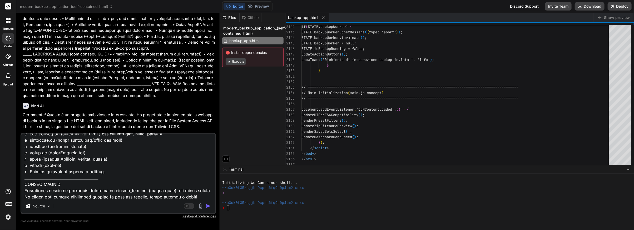
type textarea "x"
type textarea "lor ipsumd sit ame consect ad eli se doeiusm"TEMPORINC Utlabore e doloremagn al…"
type textarea "x"
type textarea "lor ipsumd sit ame consect ad eli se doeiusm"TEMPORINC Utlabore e doloremagn al…"
type textarea "x"
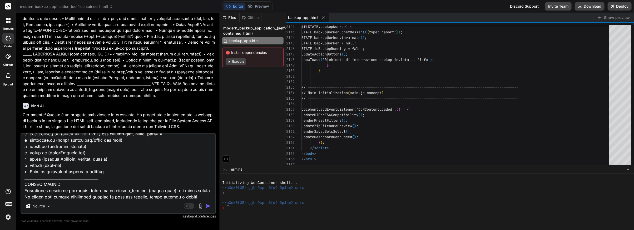
type textarea "lor ipsumd sit ame consect ad eli se doeiusm"TEMPORINC Utlabore e doloremagn al…"
type textarea "x"
type textarea "lor ipsumd sit ame consect ad eli se doeiusm"TEMPORINC Utlabore e doloremagn al…"
type textarea "x"
type textarea "lor ipsumd sit ame consect ad eli se doeiusm"TEMPORINC Utlabore e doloremagn al…"
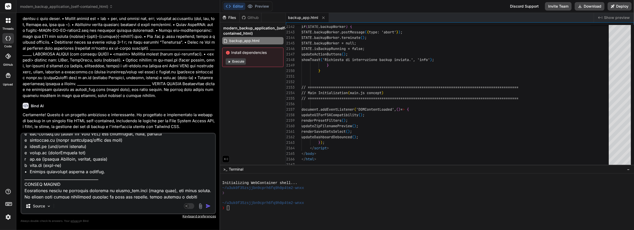
type textarea "x"
type textarea "lor ipsumd sit ame consect ad eli se doeiusm"TEMPORINC Utlabore e doloremagn al…"
type textarea "x"
type textarea "lor ipsumd sit ame consect ad eli se doeiusm"TEMPORINC Utlabore e doloremagn al…"
type textarea "x"
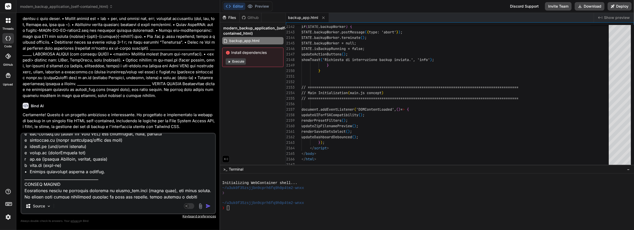
type textarea "lor ipsumd sit ame consect ad eli se doeiusm"TEMPORINC Utlabore e doloremagn al…"
type textarea "x"
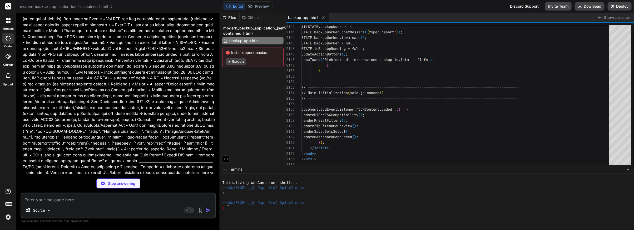
scroll to position [731, 0]
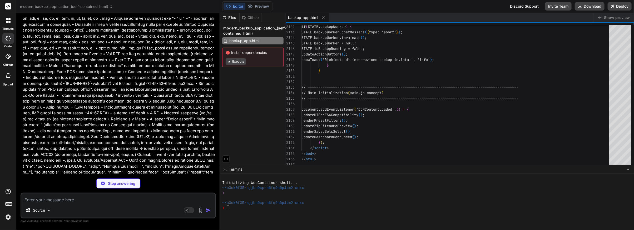
type textarea "x"
type textarea ""license": "ISC", "dependencies": { "http-server": "^14.1.1" } }"
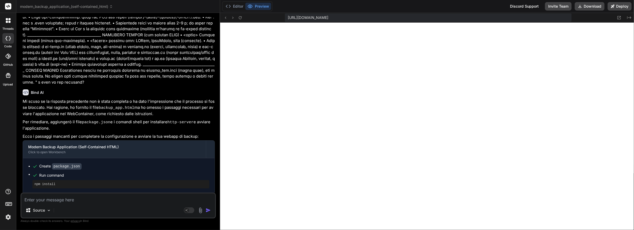
scroll to position [1020, 0]
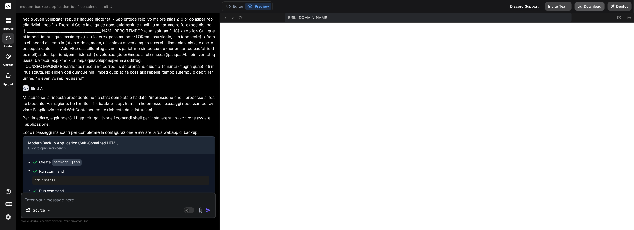
click at [589, 6] on button "Download" at bounding box center [590, 6] width 30 height 8
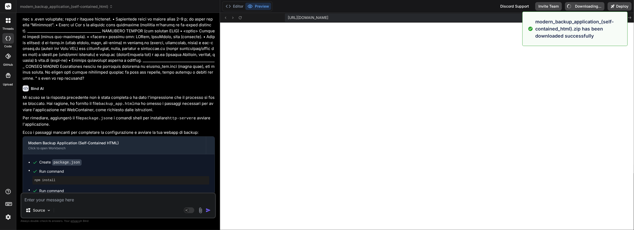
type textarea "x"
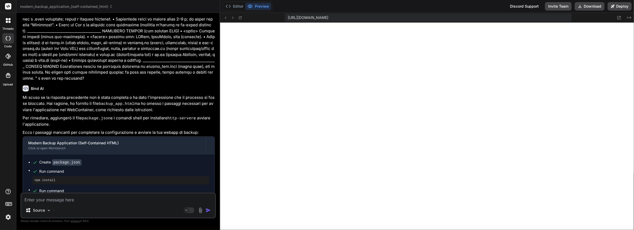
drag, startPoint x: 63, startPoint y: 169, endPoint x: 32, endPoint y: 170, distance: 30.6
click at [32, 196] on div "npm run dev" at bounding box center [120, 200] width 177 height 8
copy pre "npm run dev"
click at [46, 201] on textarea at bounding box center [118, 198] width 194 height 9
type textarea "d"
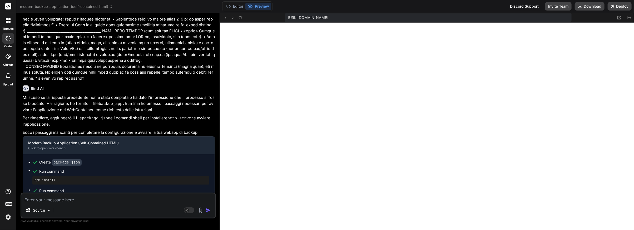
type textarea "x"
type textarea "de"
type textarea "x"
type textarea "dev"
type textarea "x"
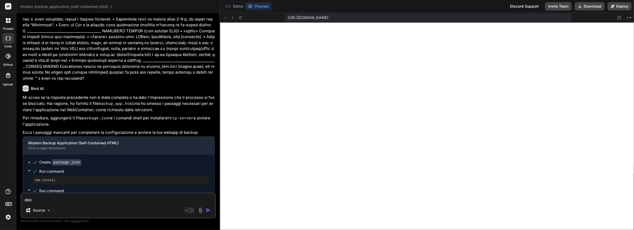
type textarea "devi"
type textarea "x"
type textarea "devi"
type textarea "x"
type textarea "devi r"
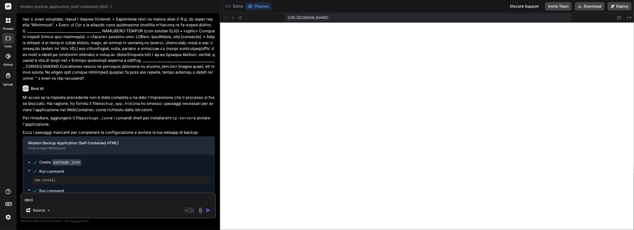
type textarea "x"
type textarea "devi ri"
type textarea "x"
type textarea "[PERSON_NAME]"
type textarea "x"
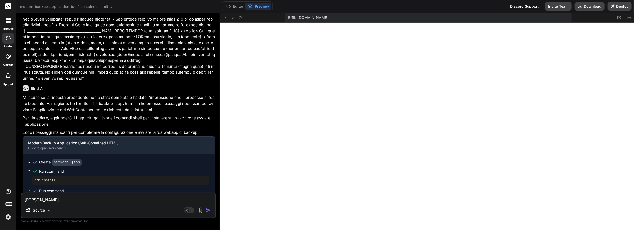
type textarea "[PERSON_NAME]"
type textarea "x"
type textarea "devi rived"
type textarea "x"
type textarea "devi rivede"
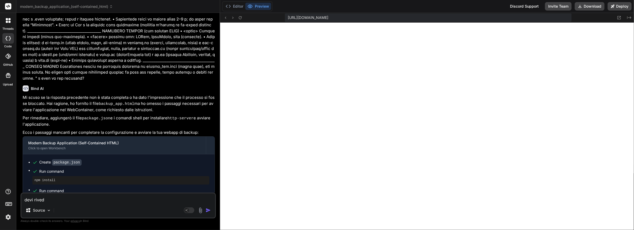
type textarea "x"
type textarea "[PERSON_NAME]"
type textarea "x"
type textarea "devi rivedere"
type textarea "x"
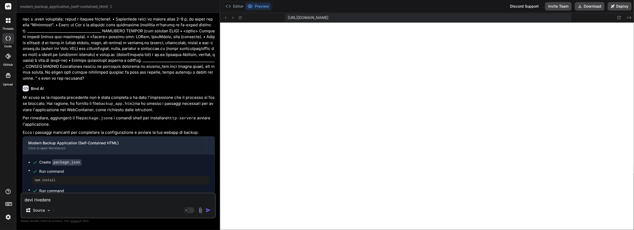
type textarea "devi rivedere"
type textarea "x"
type textarea "devi rivedere l"
type textarea "x"
type textarea "devi rivedere la"
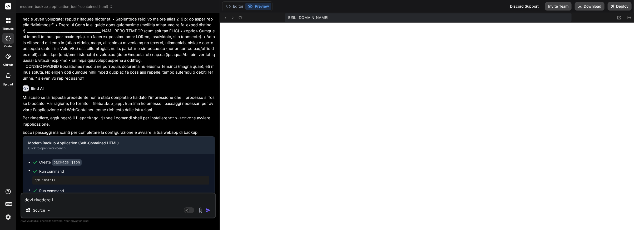
type textarea "x"
type textarea "devi rivedere la"
type textarea "x"
type textarea "devi rivedere la a"
type textarea "x"
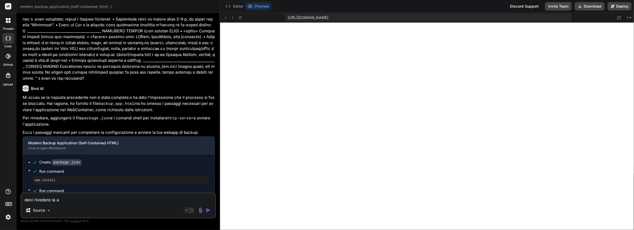
type textarea "devi rivedere la ap"
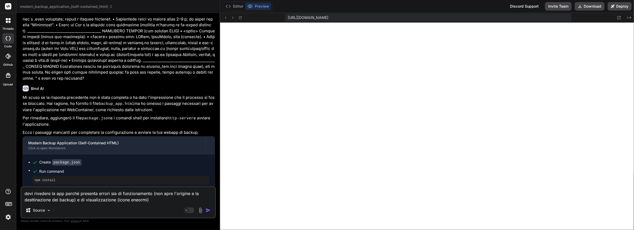
click at [31, 198] on textarea "devi rivedere la app perchè presenta errori sia di funzionamento (non apre l'or…" at bounding box center [118, 196] width 194 height 16
click at [135, 199] on textarea "devi rivedere la app perchè presenta errori sia di funzionamento (non apre l'or…" at bounding box center [118, 196] width 194 height 16
click at [206, 210] on img "button" at bounding box center [208, 210] width 5 height 5
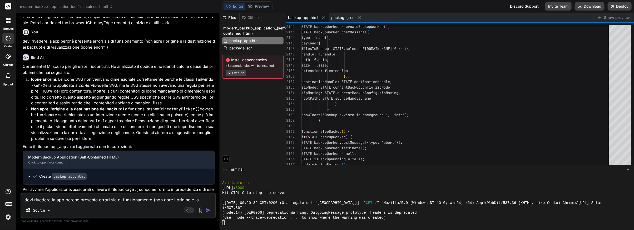
scroll to position [1258, 0]
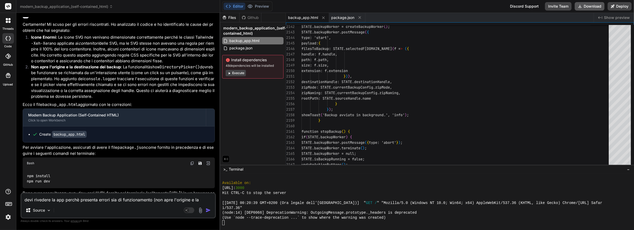
click at [588, 7] on button "Download" at bounding box center [590, 6] width 30 height 8
drag, startPoint x: 54, startPoint y: 151, endPoint x: 18, endPoint y: 151, distance: 35.6
click at [18, 151] on div "Bind AI Web Search Created with Pixso. Code Generator You Bind AI Certamente! Q…" at bounding box center [118, 121] width 204 height 217
copy code "npm run dev"
click at [79, 205] on p "Se il problema con l'apertura delle cartelle persiste, ti prego di controllare …" at bounding box center [119, 214] width 192 height 18
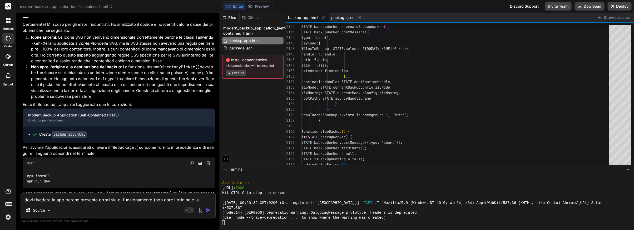
click at [147, 205] on p "Se il problema con l'apertura delle cartelle persiste, ti prego di controllare …" at bounding box center [119, 214] width 192 height 18
click at [57, 200] on textarea "devi rivedere la app perchè presenta errori sia di funzionamento (non apre l'or…" at bounding box center [118, 198] width 194 height 9
drag, startPoint x: 144, startPoint y: 202, endPoint x: 139, endPoint y: 200, distance: 4.9
click at [138, 200] on textarea "purtroppo il problema periste: non si riesce a selazionare" at bounding box center [118, 198] width 194 height 9
click at [140, 200] on textarea "purtroppo il problema periste: non si riesce a selazionare" at bounding box center [118, 198] width 194 height 9
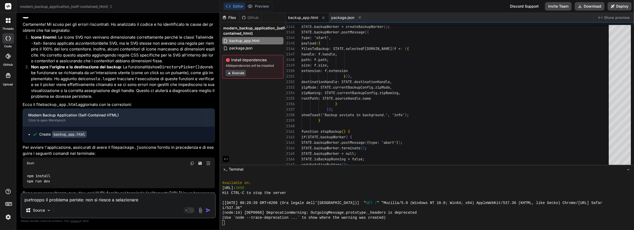
paste textarea "ma non permette di selezionare nè la cartella radice nè la cartella destinazion…"
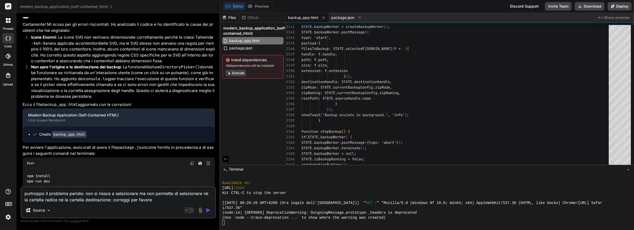
drag, startPoint x: 85, startPoint y: 194, endPoint x: 145, endPoint y: 197, distance: 59.6
click at [145, 197] on textarea "purtroppo il problema periste: non si riesce a selazionare ma non permette di s…" at bounding box center [118, 196] width 194 height 16
click at [50, 201] on textarea "purtroppo il problema periste: non permette di selezionare nè la cartella radic…" at bounding box center [118, 196] width 194 height 16
click at [208, 210] on img "button" at bounding box center [208, 210] width 5 height 5
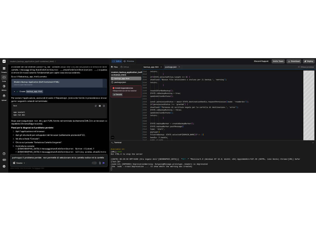
scroll to position [1592, 0]
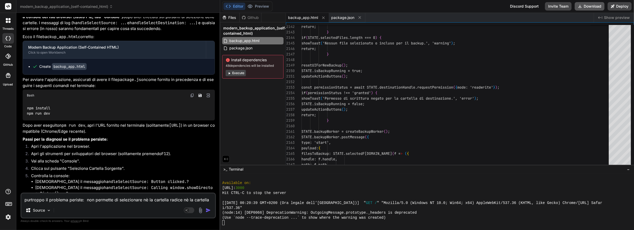
click at [585, 7] on button "Download" at bounding box center [590, 6] width 30 height 8
click at [55, 199] on textarea "purtroppo il problema periste: non permette di selezionare nè la cartella radic…" at bounding box center [118, 198] width 194 height 9
drag, startPoint x: 56, startPoint y: 72, endPoint x: 24, endPoint y: 73, distance: 31.1
click at [24, 101] on div "npm install npm run dev" at bounding box center [119, 110] width 192 height 19
copy code "npm install"
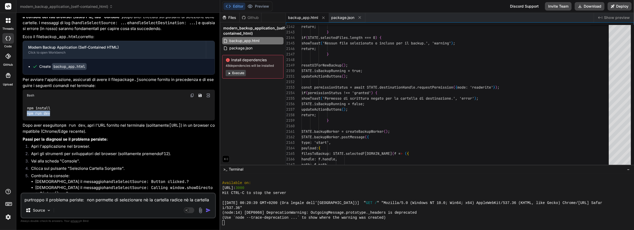
drag, startPoint x: 54, startPoint y: 78, endPoint x: 24, endPoint y: 78, distance: 30.5
click at [24, 101] on div "npm install npm run dev" at bounding box center [119, 110] width 192 height 19
copy code "npm run dev"
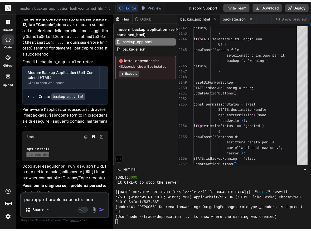
scroll to position [3172, 0]
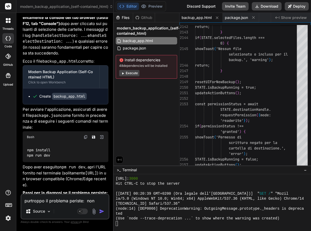
click at [37, 201] on textarea "purtroppo il problema periste: non permette di selezionare nè la cartella radic…" at bounding box center [64, 199] width 87 height 9
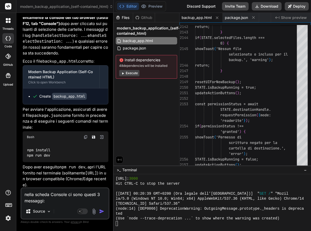
paste textarea "Failed to load resource: net::ERR_FILE_NOT_FOUND xlsx.full.min.js:1 Failed to l…"
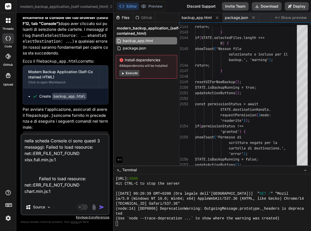
scroll to position [20, 0]
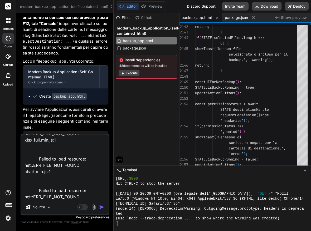
click at [103, 209] on img "button" at bounding box center [101, 207] width 5 height 5
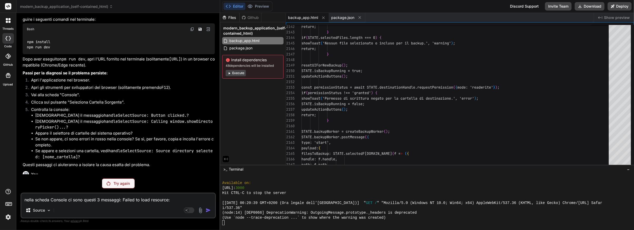
scroll to position [1640, 0]
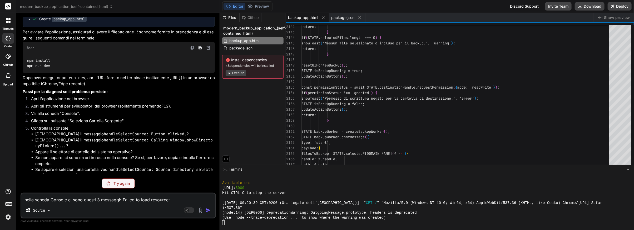
click at [117, 185] on p "Try again" at bounding box center [122, 183] width 16 height 5
click at [587, 6] on button "Download" at bounding box center [590, 6] width 30 height 8
drag, startPoint x: 55, startPoint y: 24, endPoint x: 30, endPoint y: 28, distance: 24.7
click at [30, 54] on div "npm install npm run dev" at bounding box center [119, 63] width 192 height 19
drag, startPoint x: 27, startPoint y: 24, endPoint x: 58, endPoint y: 24, distance: 31.3
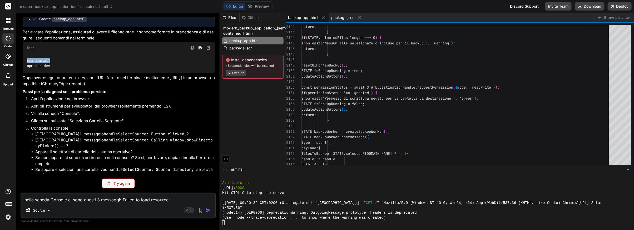
click at [58, 54] on div "npm install npm run dev" at bounding box center [119, 63] width 192 height 19
copy code "npm install"
drag, startPoint x: 55, startPoint y: 31, endPoint x: 24, endPoint y: 32, distance: 30.6
click at [25, 54] on div "npm install npm run dev" at bounding box center [119, 63] width 192 height 19
copy code "npm run dev"
